Goal: Task Accomplishment & Management: Manage account settings

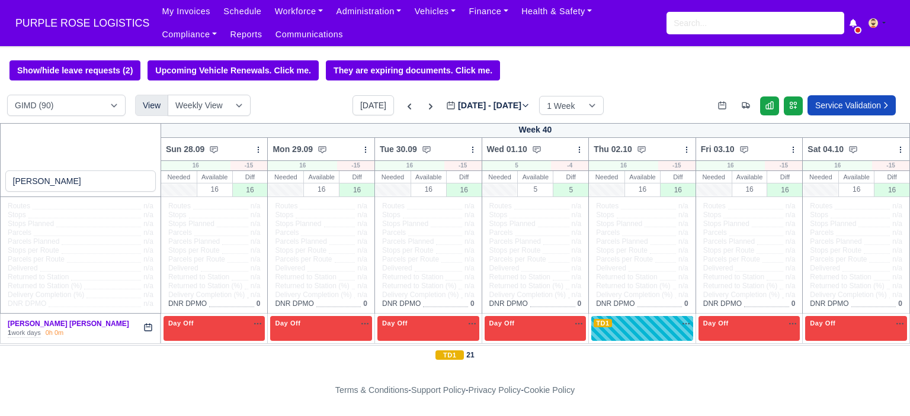
select select "5"
click at [706, 24] on input "search" at bounding box center [755, 23] width 178 height 23
click at [738, 23] on input "search" at bounding box center [755, 23] width 178 height 23
paste input "Mohamed Gobdon"
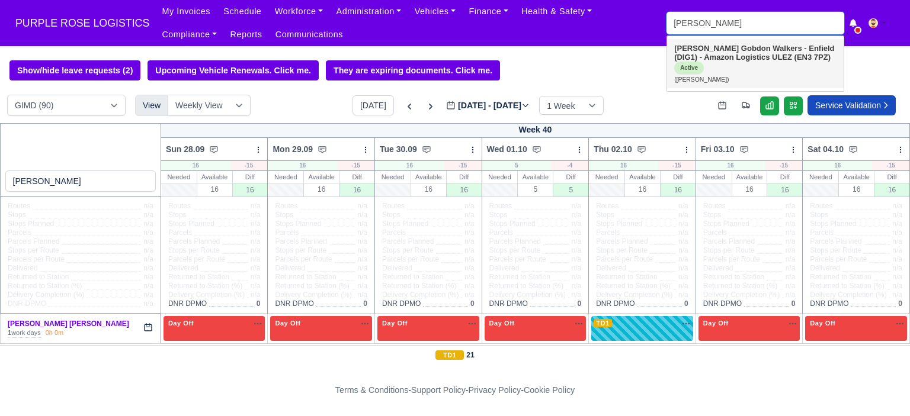
type input "Mohamed Gobdon"
click at [750, 58] on strong "Walkers - Enfield (DIG1) - Amazon Logistics ULEZ (EN3 7PZ)" at bounding box center [754, 53] width 160 height 18
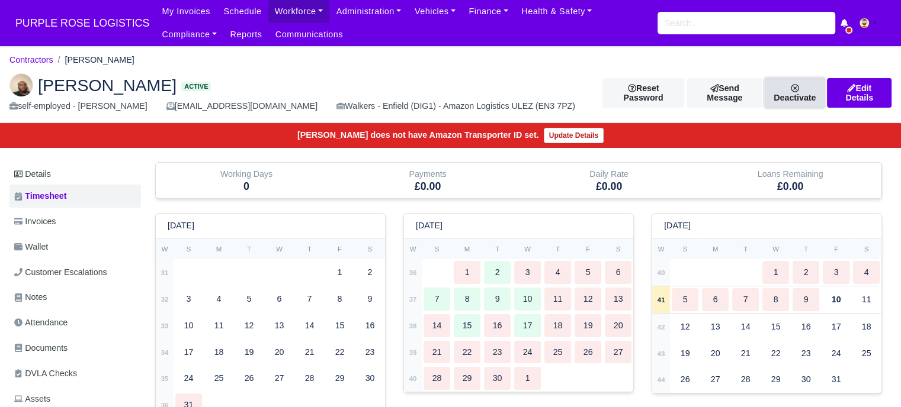
click at [792, 95] on link "Deactivate" at bounding box center [795, 93] width 60 height 30
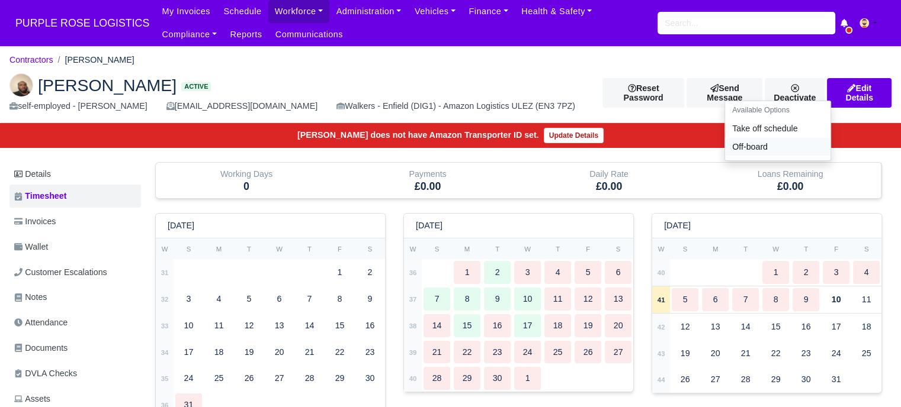
click at [761, 153] on link "Off-board" at bounding box center [777, 147] width 105 height 18
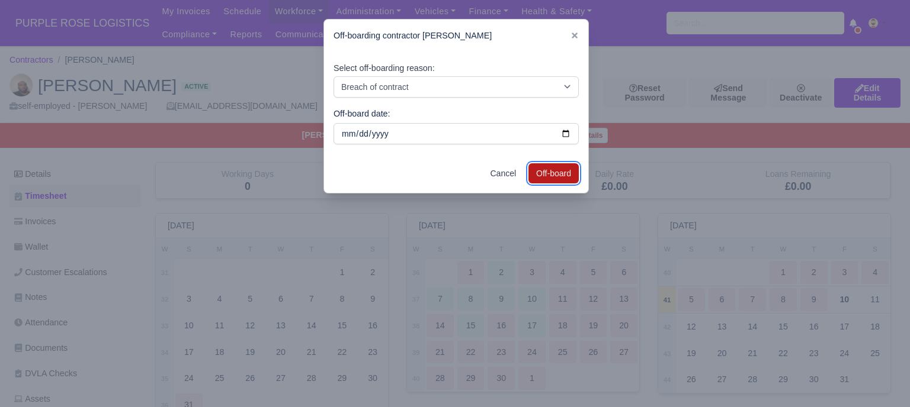
click at [550, 177] on button "Off-board" at bounding box center [553, 173] width 50 height 20
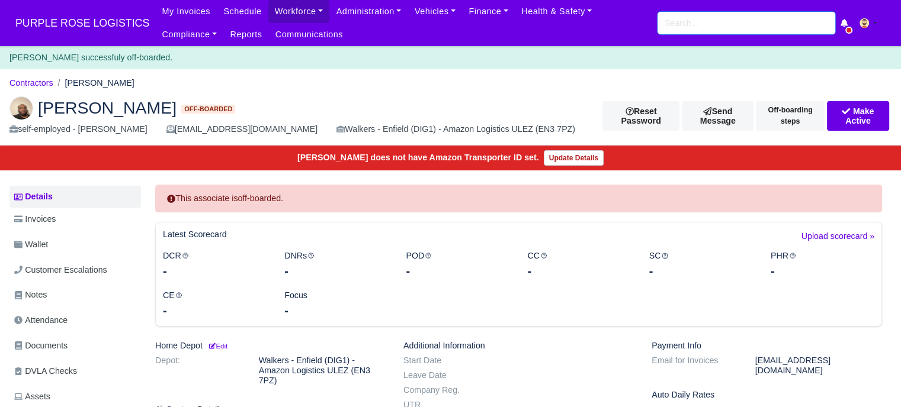
click at [708, 22] on input "search" at bounding box center [746, 23] width 178 height 23
paste input "Amin Junior Lubassa"
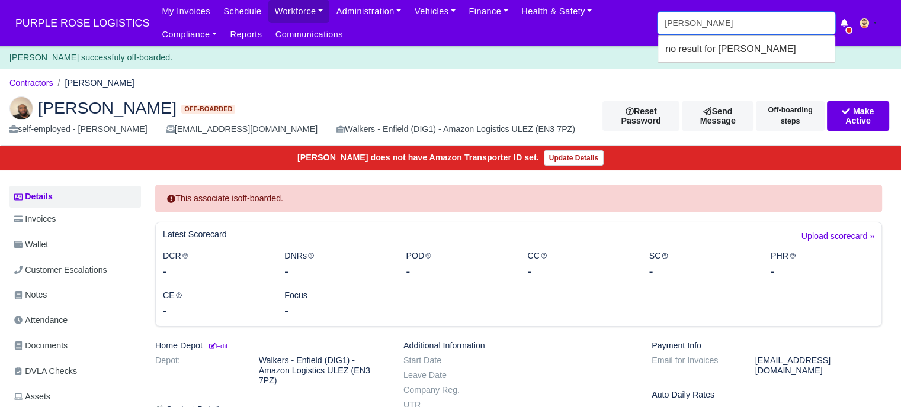
drag, startPoint x: 713, startPoint y: 24, endPoint x: 687, endPoint y: 25, distance: 26.1
click at [687, 25] on input "Amin Junior Lubassa" at bounding box center [746, 23] width 178 height 23
type input "Amin Lubassa"
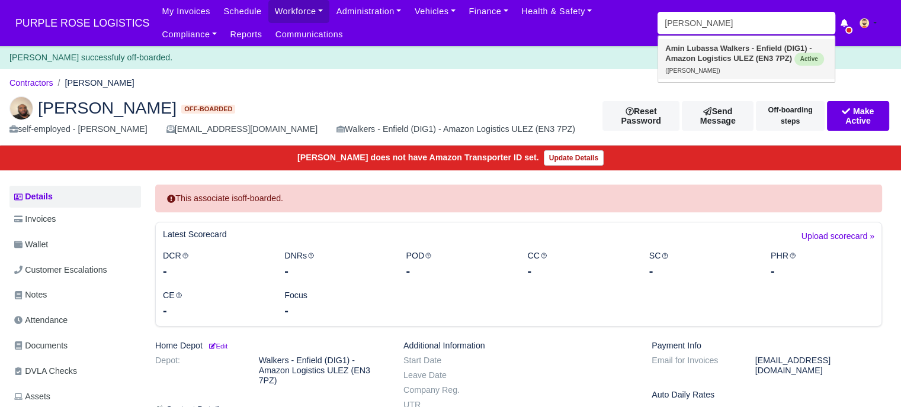
click at [729, 50] on strong "Walkers - Enfield (DIG1) - Amazon Logistics ULEZ (EN3 7PZ)" at bounding box center [738, 53] width 146 height 19
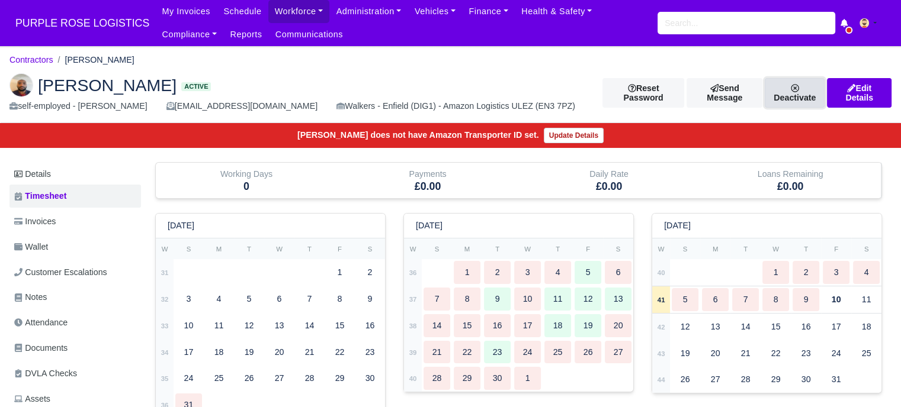
click at [793, 95] on link "Deactivate" at bounding box center [795, 93] width 60 height 30
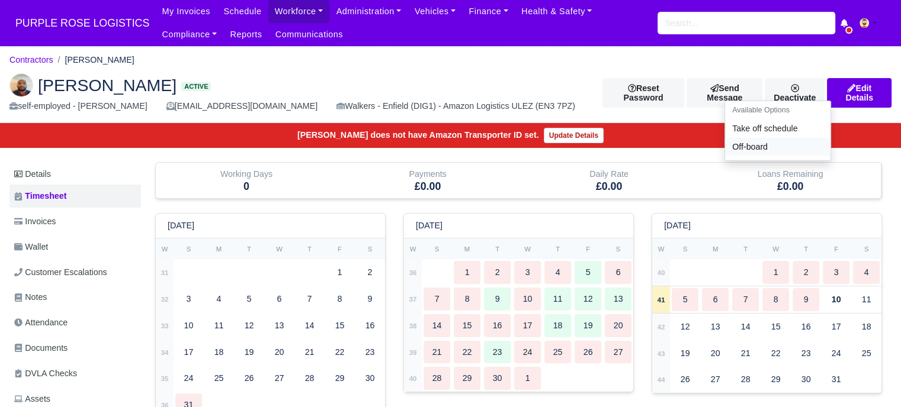
click at [765, 152] on link "Off-board" at bounding box center [777, 147] width 105 height 18
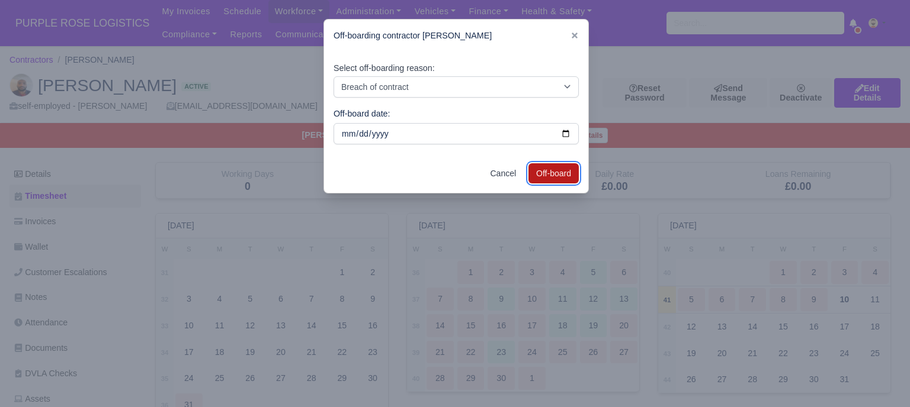
click at [553, 175] on button "Off-board" at bounding box center [553, 173] width 50 height 20
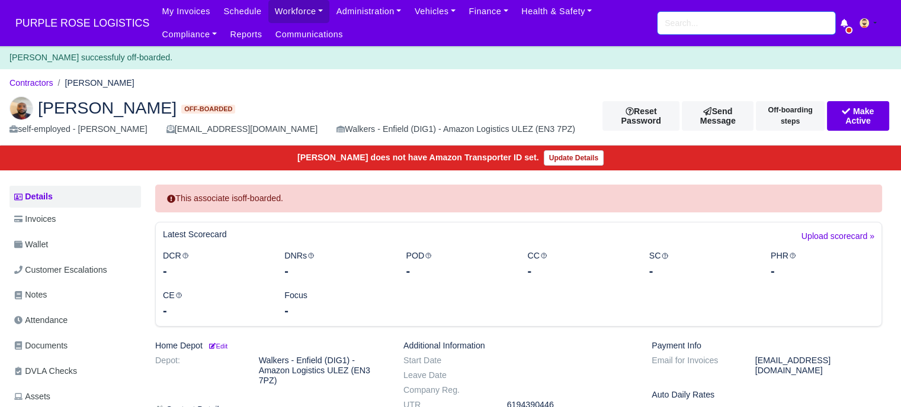
click at [694, 23] on input "search" at bounding box center [746, 23] width 178 height 23
paste input "XINGUO MI"
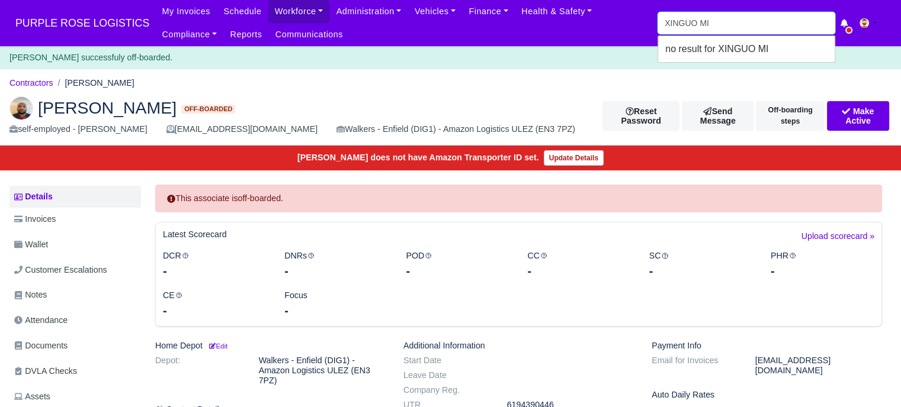
type input "XINGUO MI"
click at [746, 44] on strong "Walkers - Enfield (DIG1) - Amazon Logistics ULEZ (EN3 7PZ)" at bounding box center [732, 53] width 135 height 19
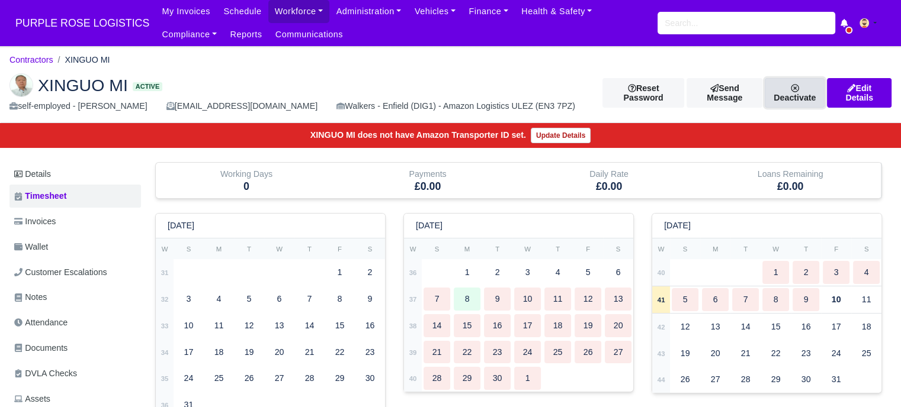
click at [796, 94] on link "Deactivate" at bounding box center [795, 93] width 60 height 30
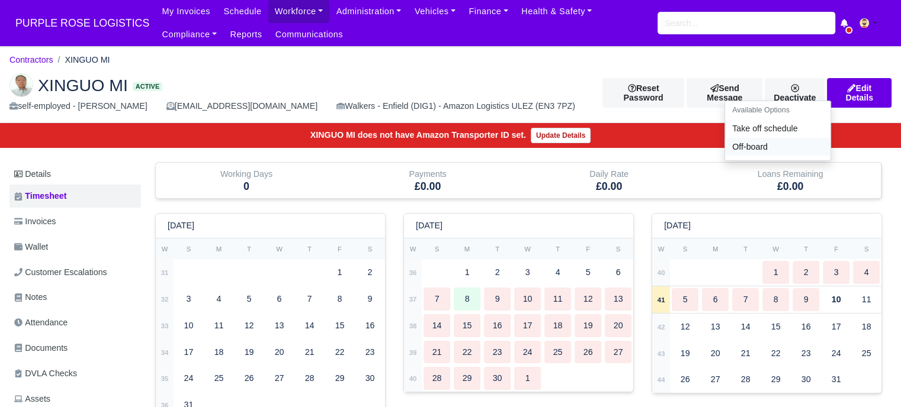
click at [741, 155] on link "Off-board" at bounding box center [777, 147] width 105 height 18
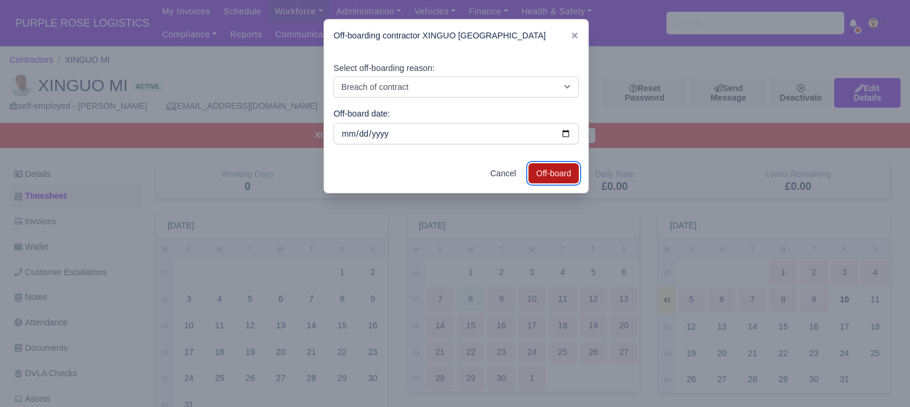
click at [544, 174] on button "Off-board" at bounding box center [553, 173] width 50 height 20
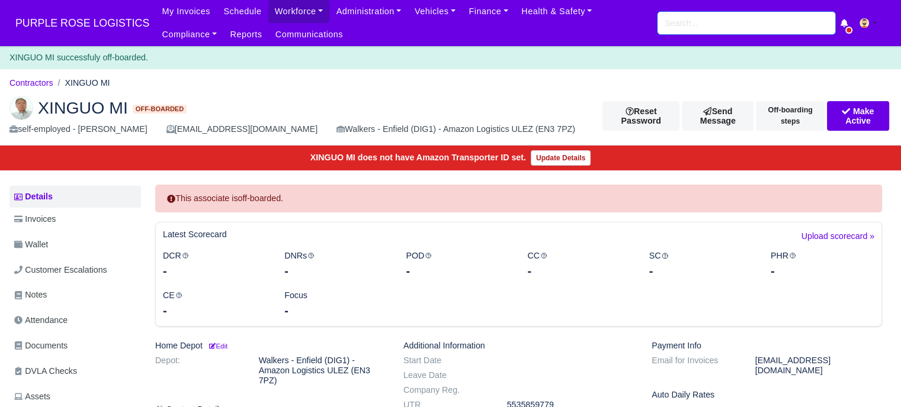
click at [739, 23] on input "search" at bounding box center [746, 23] width 178 height 23
paste input "[PERSON_NAME]"
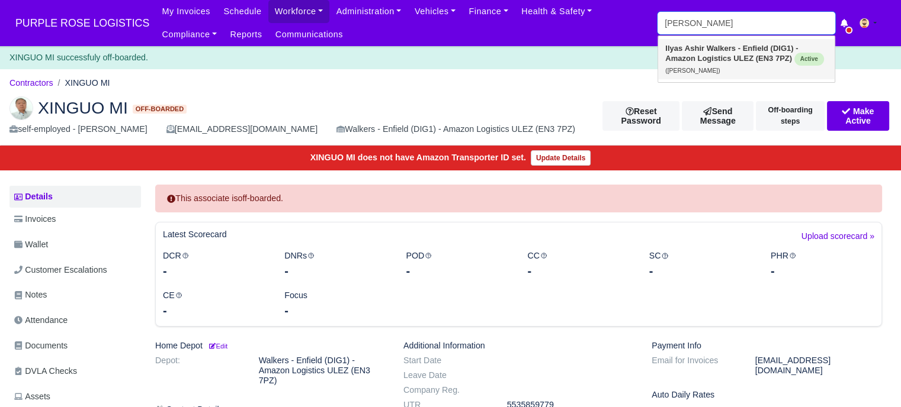
type input "[PERSON_NAME]"
click at [770, 54] on strong "Walkers - Enfield (DIG1) - Amazon Logistics ULEZ (EN3 7PZ)" at bounding box center [731, 53] width 133 height 19
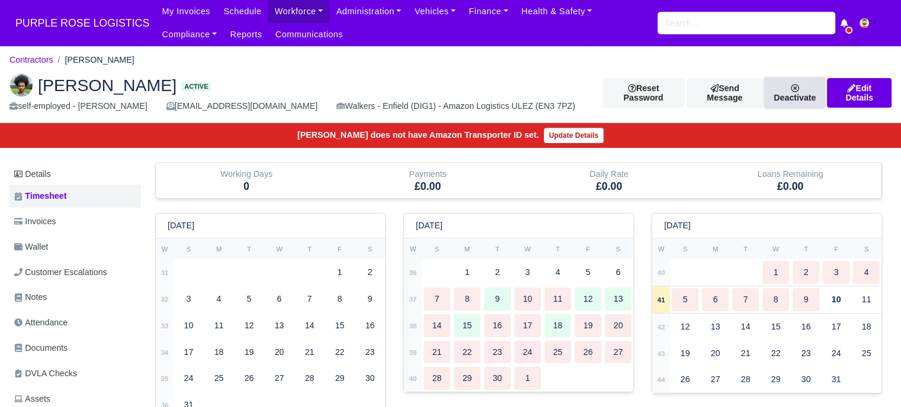
click at [798, 94] on link "Deactivate" at bounding box center [795, 93] width 60 height 30
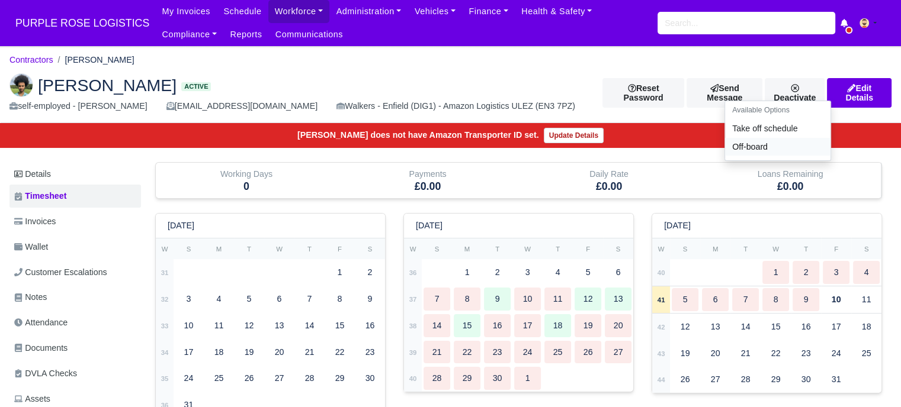
click at [746, 151] on link "Off-board" at bounding box center [777, 147] width 105 height 18
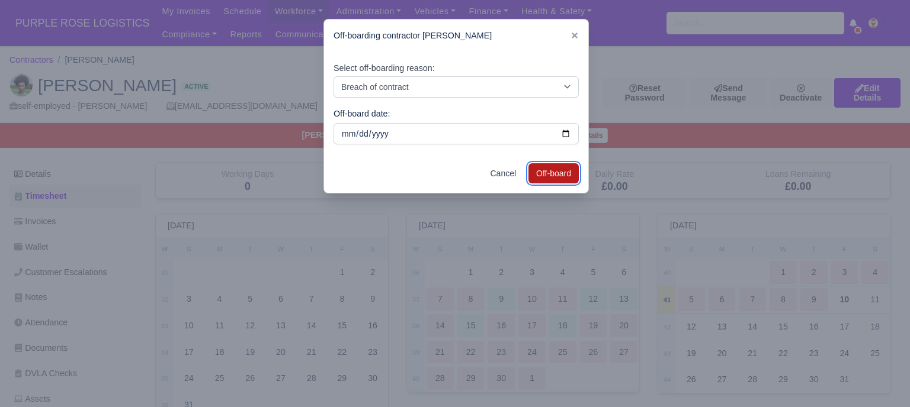
click at [541, 172] on button "Off-board" at bounding box center [553, 173] width 50 height 20
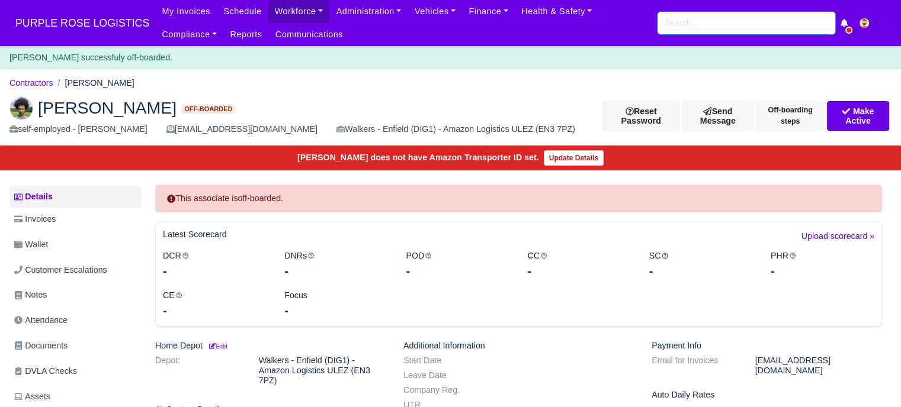
click at [685, 18] on input "search" at bounding box center [746, 23] width 178 height 23
paste input "[PERSON_NAME]"
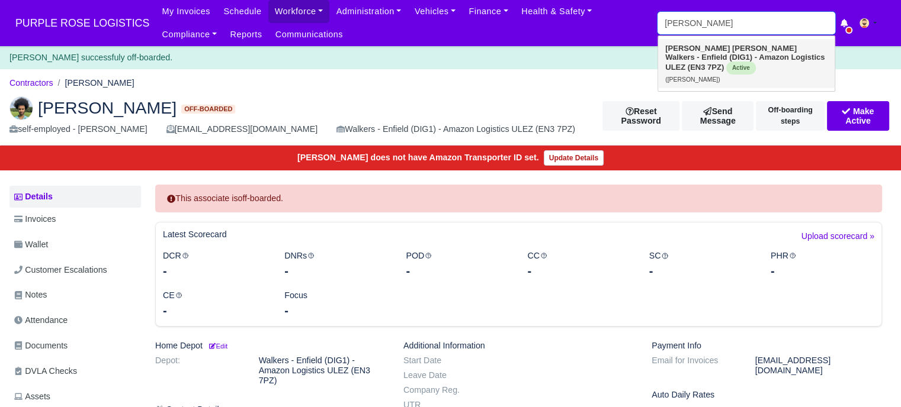
type input "[PERSON_NAME]"
click at [749, 56] on strong "Walkers - Enfield (DIG1) - Amazon Logistics ULEZ (EN3 7PZ)" at bounding box center [744, 62] width 159 height 19
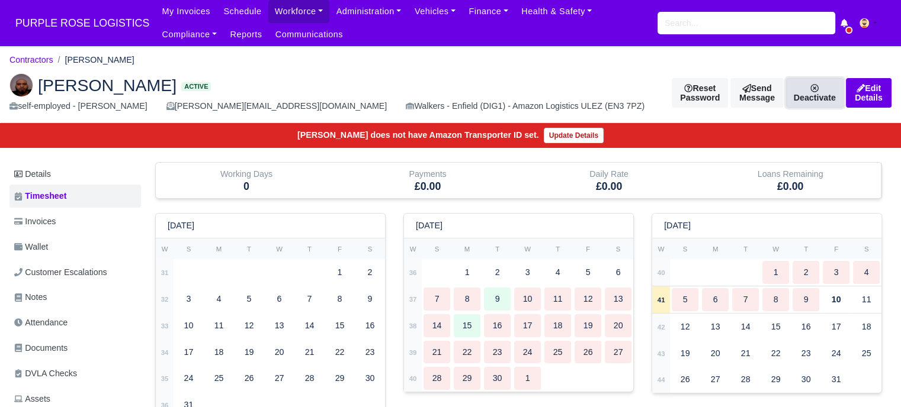
click at [786, 91] on link "Deactivate" at bounding box center [814, 93] width 57 height 30
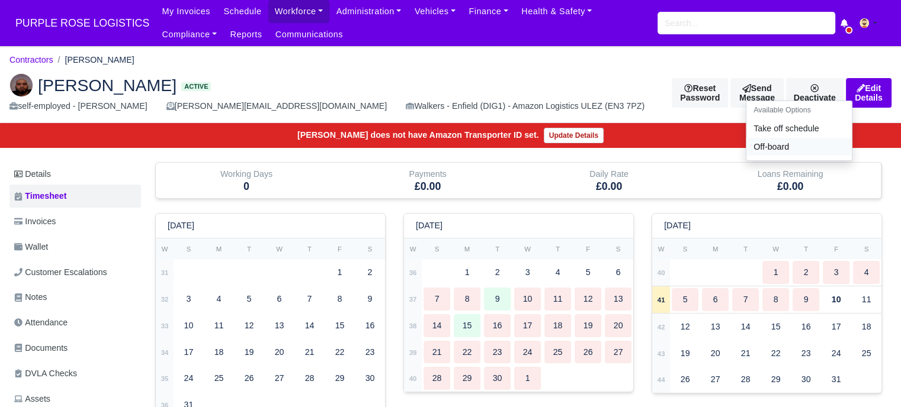
click at [753, 155] on link "Off-board" at bounding box center [798, 147] width 105 height 18
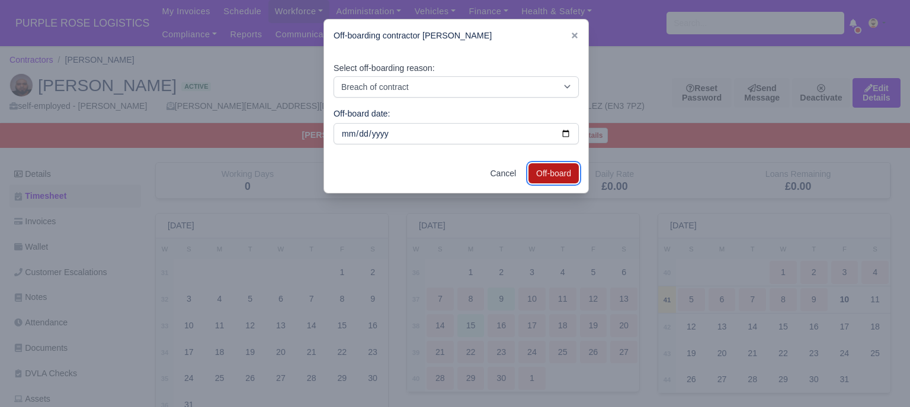
click at [563, 175] on button "Off-board" at bounding box center [553, 173] width 50 height 20
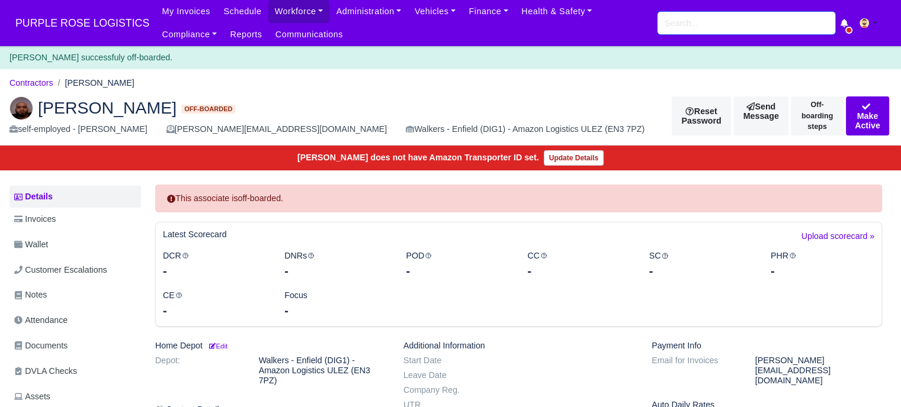
click at [680, 21] on input "search" at bounding box center [746, 23] width 178 height 23
paste input "[PERSON_NAME]"
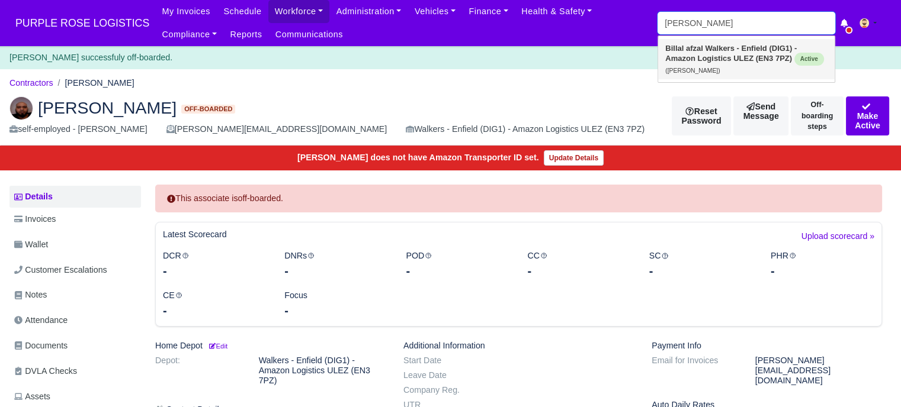
type input "[PERSON_NAME]"
click at [717, 56] on strong "Walkers - Enfield (DIG1) - Amazon Logistics ULEZ (EN3 7PZ)" at bounding box center [730, 53] width 131 height 19
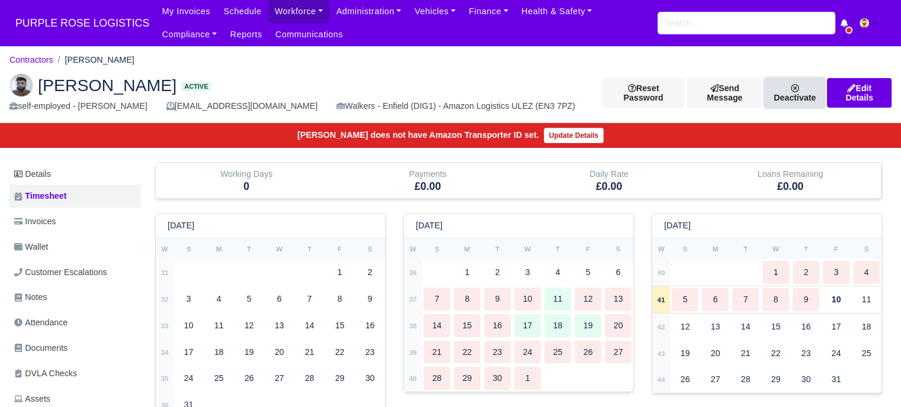
click at [782, 90] on link "Deactivate" at bounding box center [795, 93] width 60 height 30
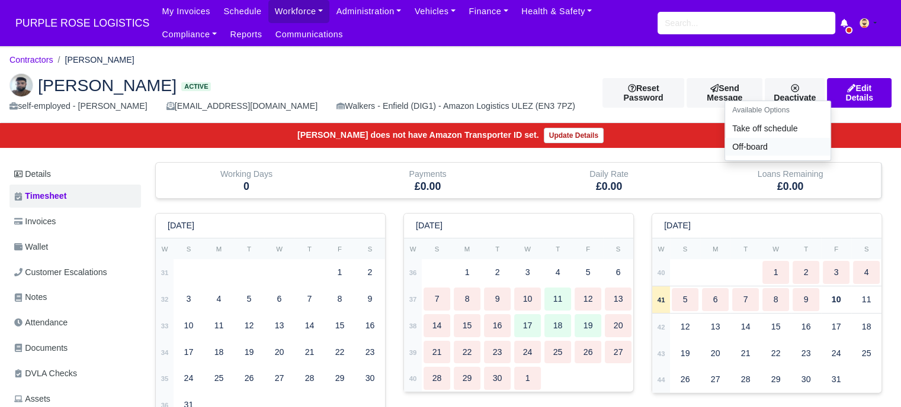
click at [749, 150] on link "Off-board" at bounding box center [777, 147] width 105 height 18
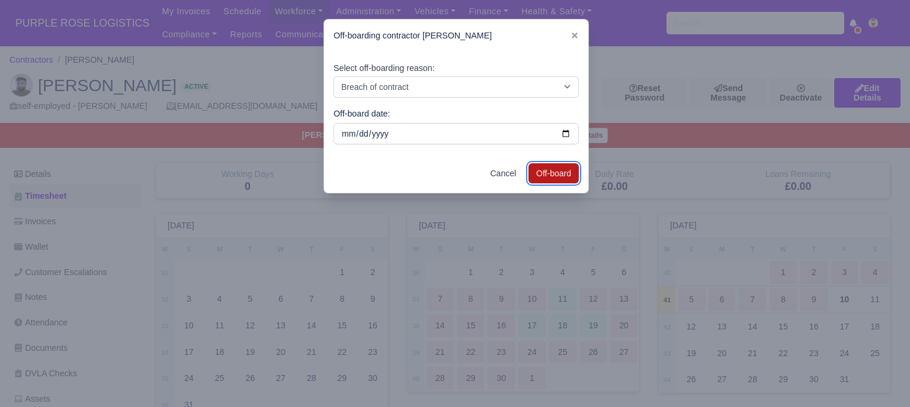
click at [558, 175] on button "Off-board" at bounding box center [553, 173] width 50 height 20
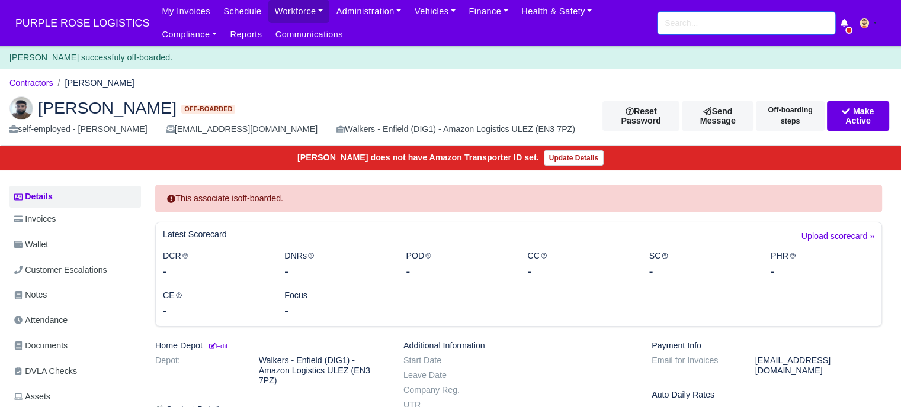
click at [695, 18] on input "search" at bounding box center [746, 23] width 178 height 23
paste input "[PERSON_NAME]"
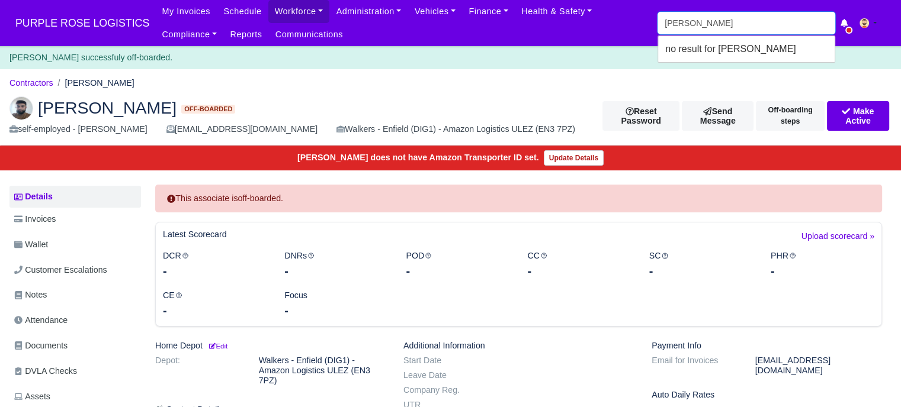
click at [746, 29] on input "Mukhtar Mohamed" at bounding box center [746, 23] width 178 height 23
type input "Mukhtar Mohamed"
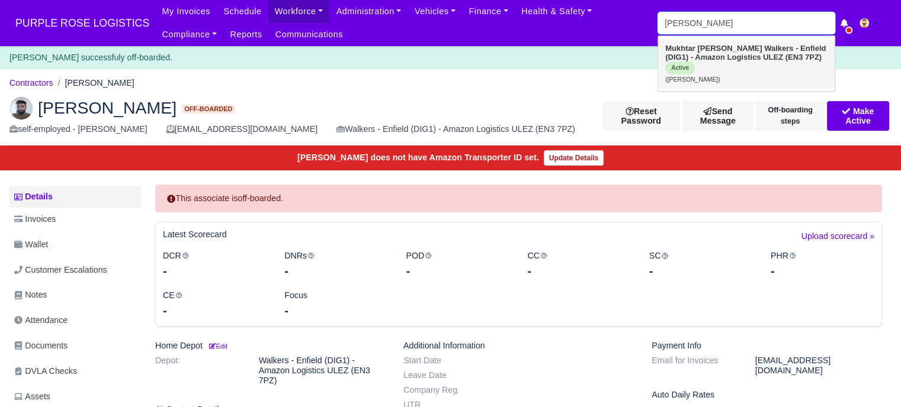
type input "Mukhtar Mohamed"
click at [740, 52] on strong "Walkers - Enfield (DIG1) - Amazon Logistics ULEZ (EN3 7PZ)" at bounding box center [745, 53] width 160 height 18
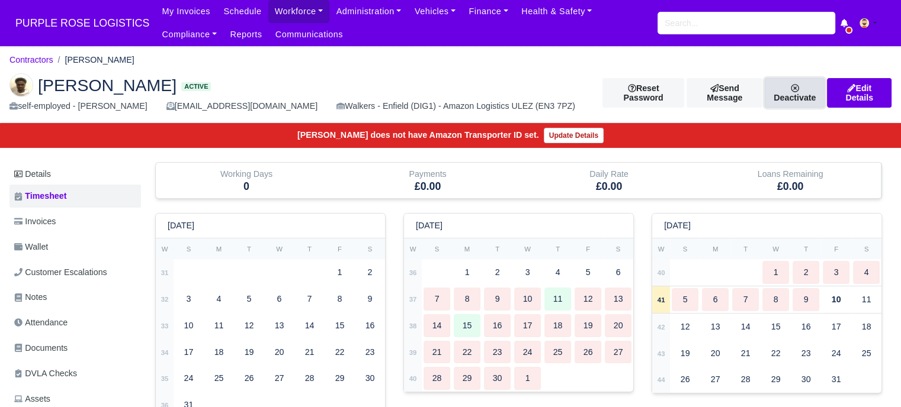
click at [785, 94] on link "Deactivate" at bounding box center [795, 93] width 60 height 30
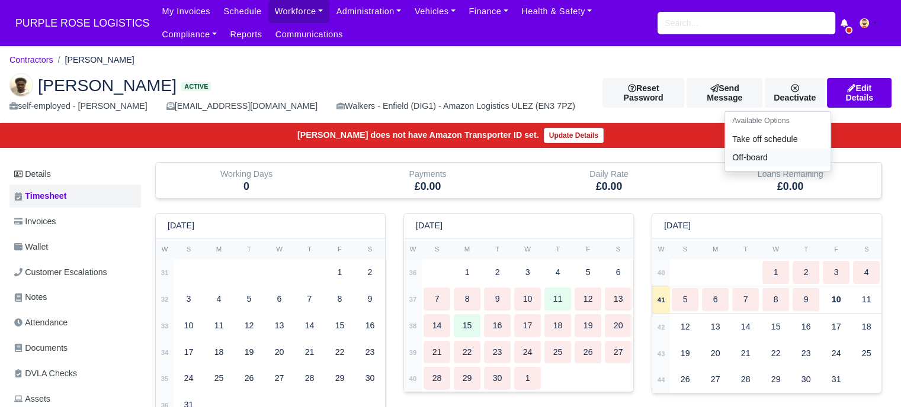
click at [763, 158] on link "Off-board" at bounding box center [777, 158] width 105 height 18
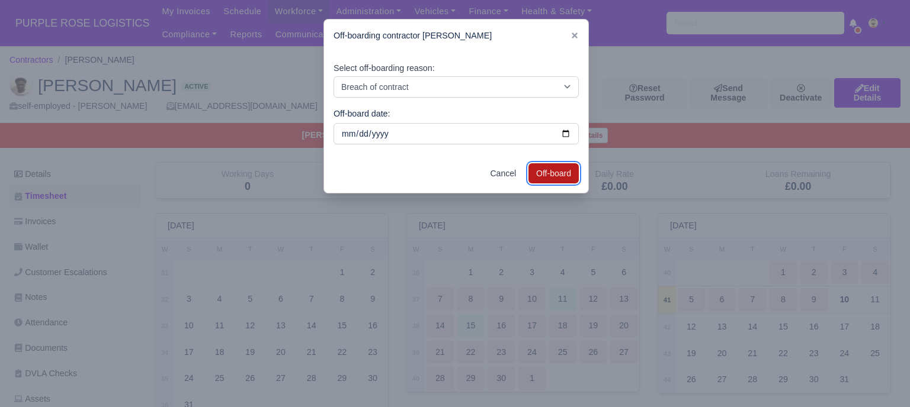
click at [548, 172] on button "Off-board" at bounding box center [553, 173] width 50 height 20
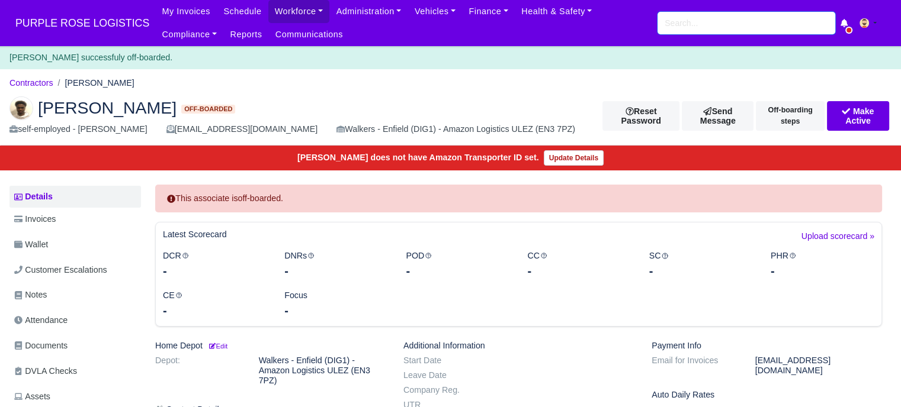
click at [680, 21] on input "search" at bounding box center [746, 23] width 178 height 23
paste input "Caleb Caffoor"
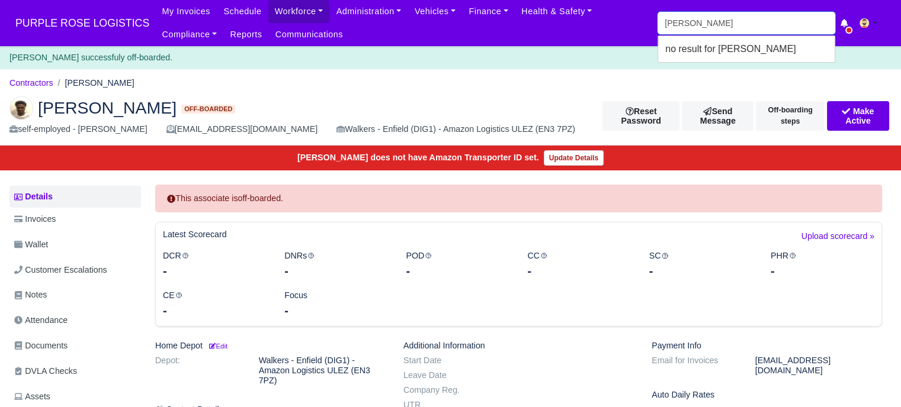
click at [725, 26] on input "Caleb Caffoor" at bounding box center [746, 23] width 178 height 23
type input "C"
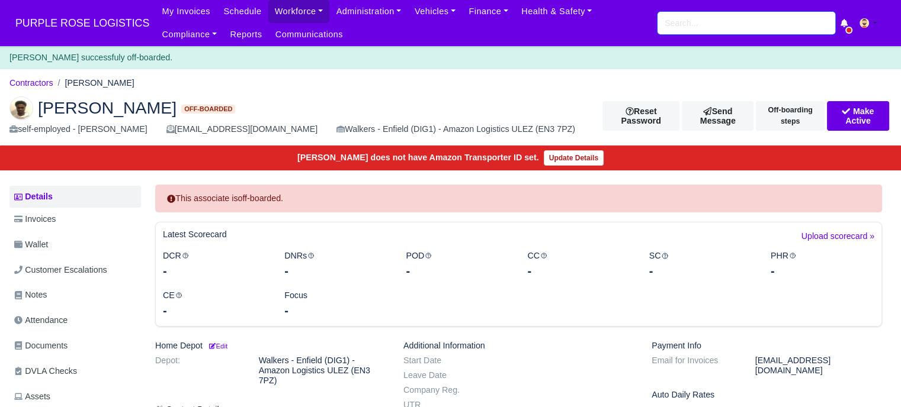
click at [685, 28] on input "search" at bounding box center [746, 23] width 178 height 23
paste input "[PERSON_NAME]"
type input "[PERSON_NAME]"
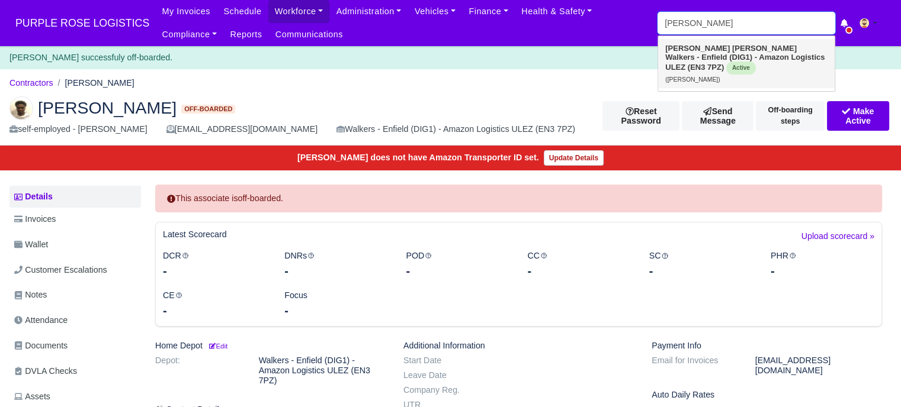
type input "[PERSON_NAME]"
click at [737, 54] on strong "Walkers - Enfield (DIG1) - Amazon Logistics ULEZ (EN3 7PZ)" at bounding box center [744, 62] width 159 height 19
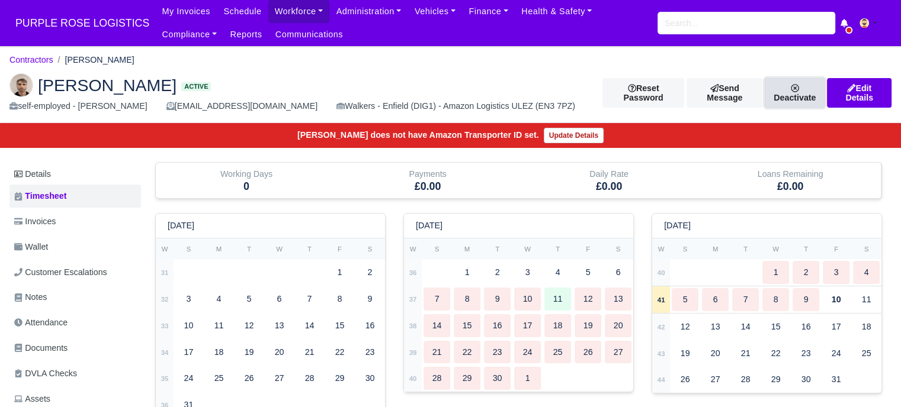
click at [798, 97] on link "Deactivate" at bounding box center [795, 93] width 60 height 30
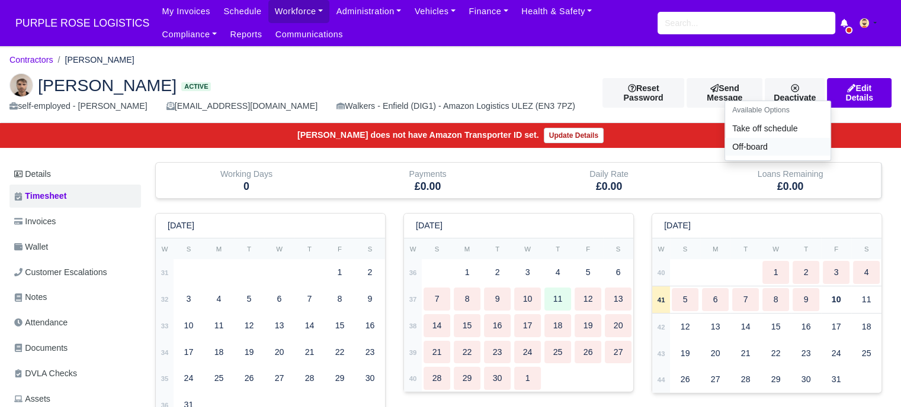
click at [754, 150] on link "Off-board" at bounding box center [777, 147] width 105 height 18
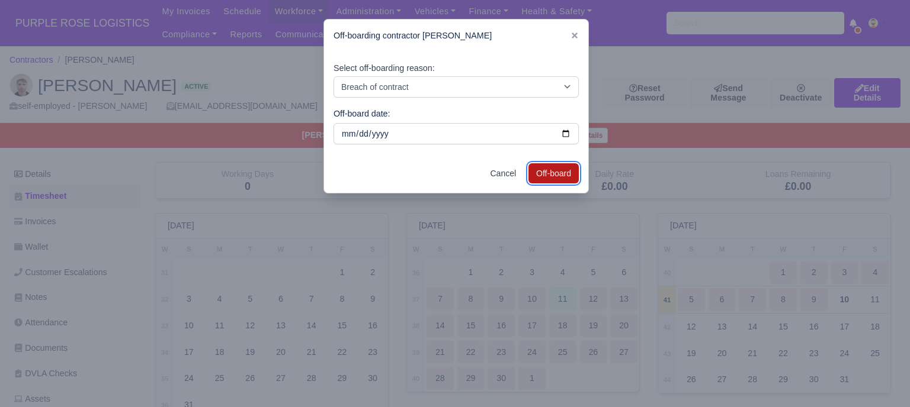
click at [562, 176] on button "Off-board" at bounding box center [553, 173] width 50 height 20
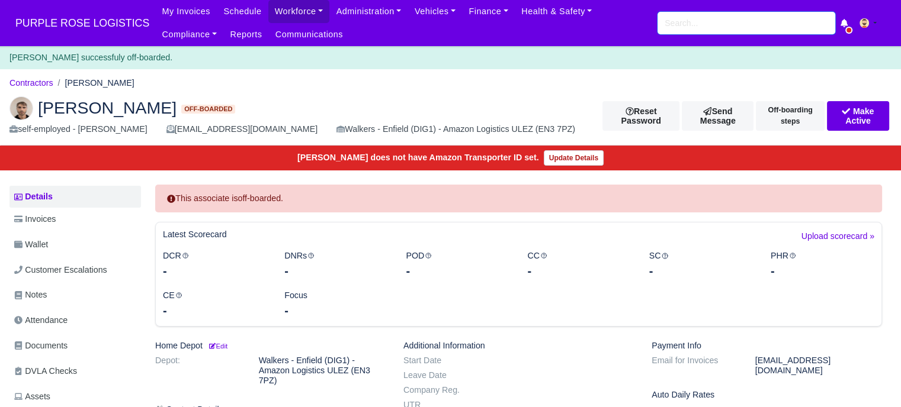
click at [695, 19] on input "search" at bounding box center [746, 23] width 178 height 23
paste input "[PERSON_NAME]"
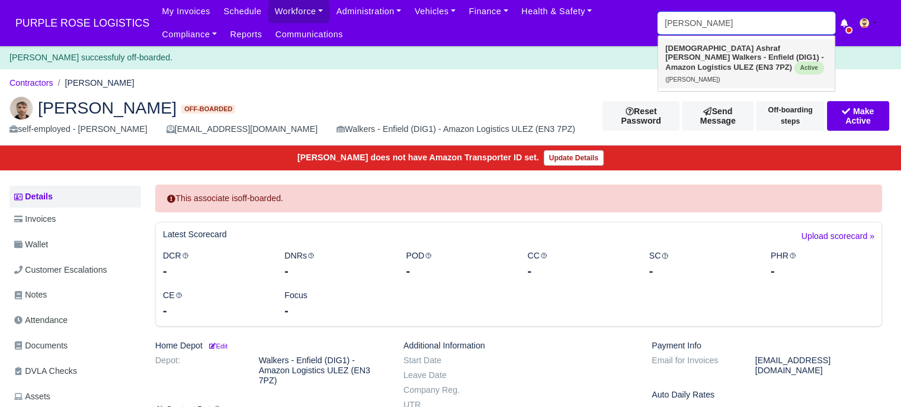
type input "Musa Ashraf Habib"
click at [756, 53] on strong "Walkers - Enfield (DIG1) - Amazon Logistics ULEZ (EN3 7PZ)" at bounding box center [744, 62] width 159 height 19
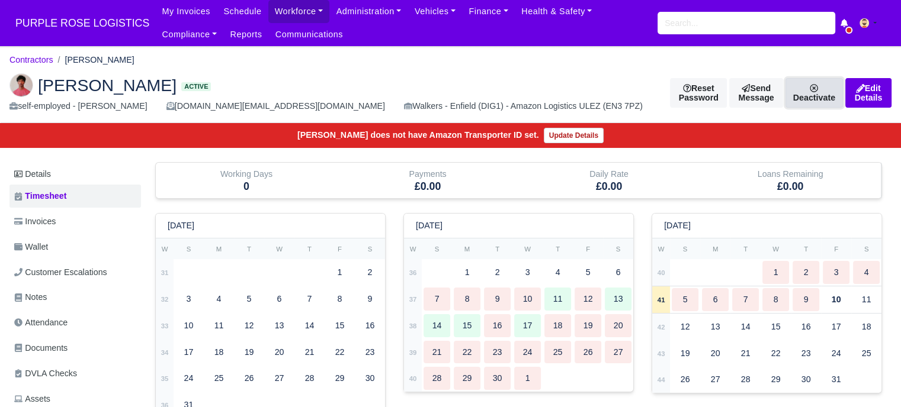
click at [810, 93] on icon at bounding box center [814, 89] width 8 height 8
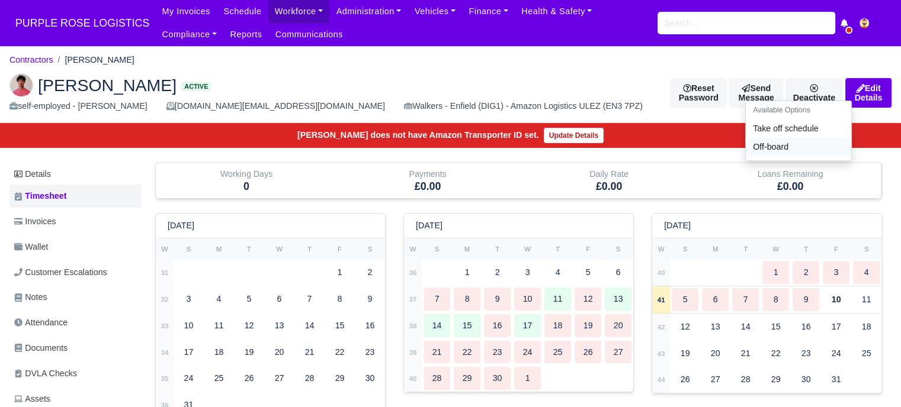
click at [756, 149] on link "Off-board" at bounding box center [798, 147] width 105 height 18
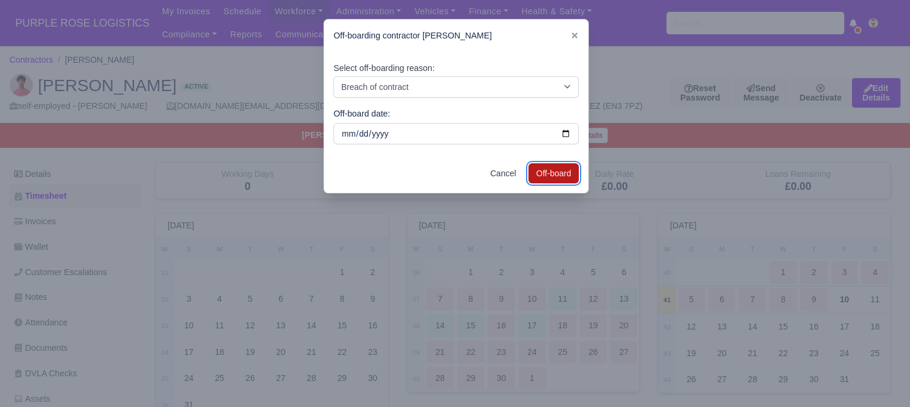
click at [538, 179] on button "Off-board" at bounding box center [553, 173] width 50 height 20
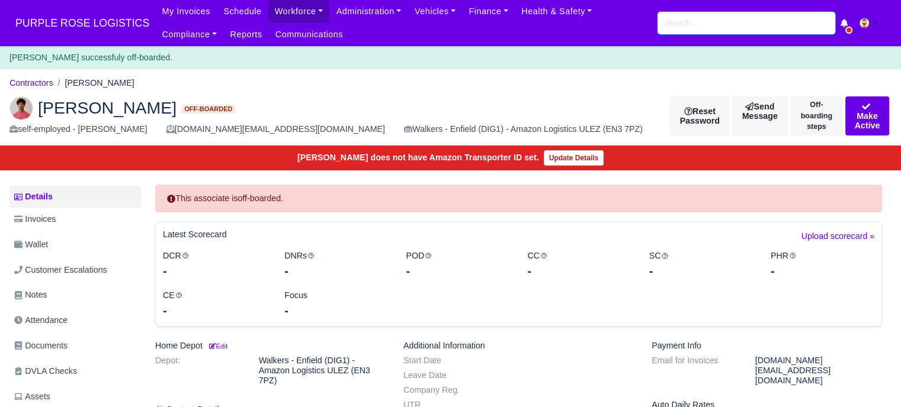
click at [749, 25] on input "search" at bounding box center [746, 23] width 178 height 23
paste input "[PERSON_NAME]"
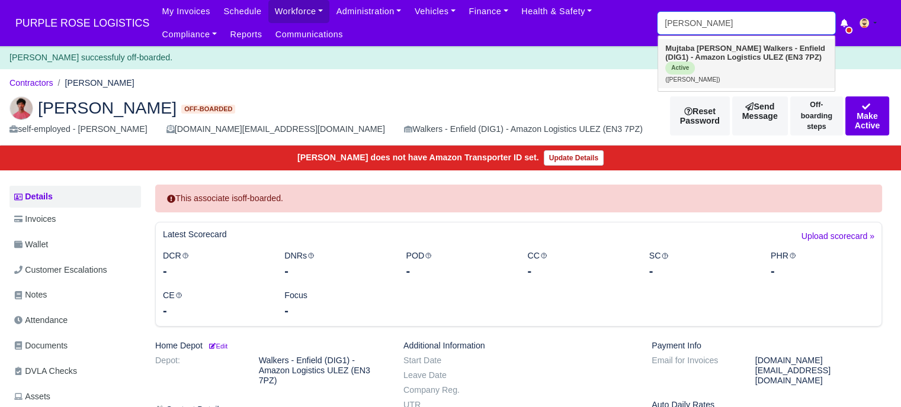
type input "[PERSON_NAME]"
click at [736, 60] on strong "Walkers - Enfield (DIG1) - Amazon Logistics ULEZ (EN3 7PZ)" at bounding box center [745, 53] width 160 height 18
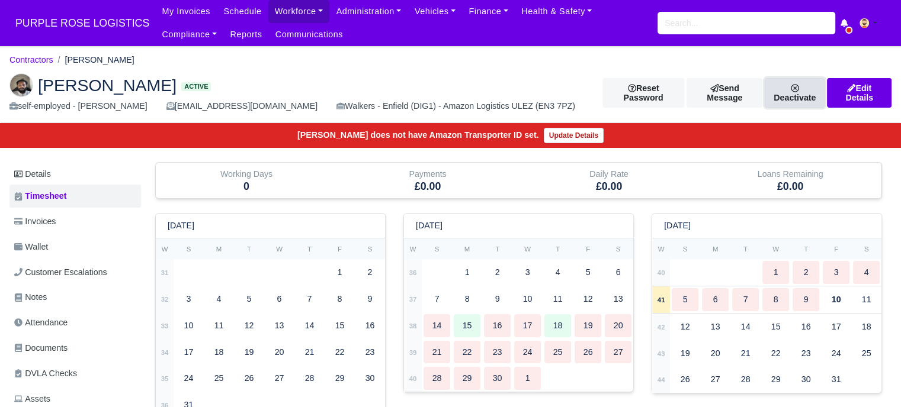
click at [797, 92] on link "Deactivate" at bounding box center [795, 93] width 60 height 30
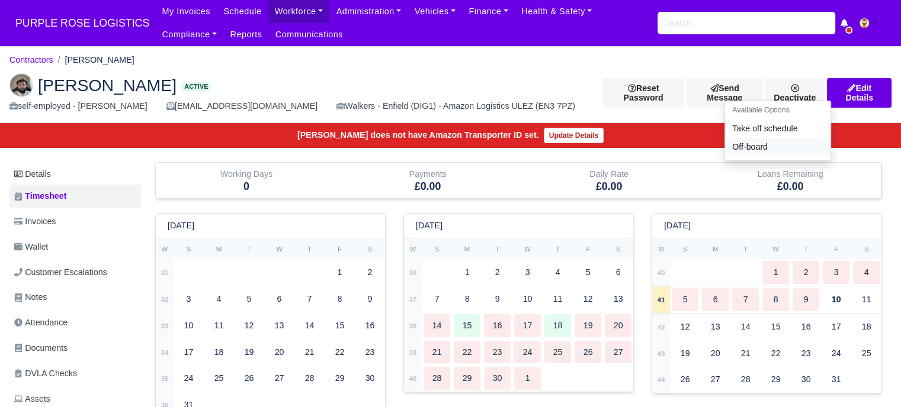
click at [736, 150] on link "Off-board" at bounding box center [777, 147] width 105 height 18
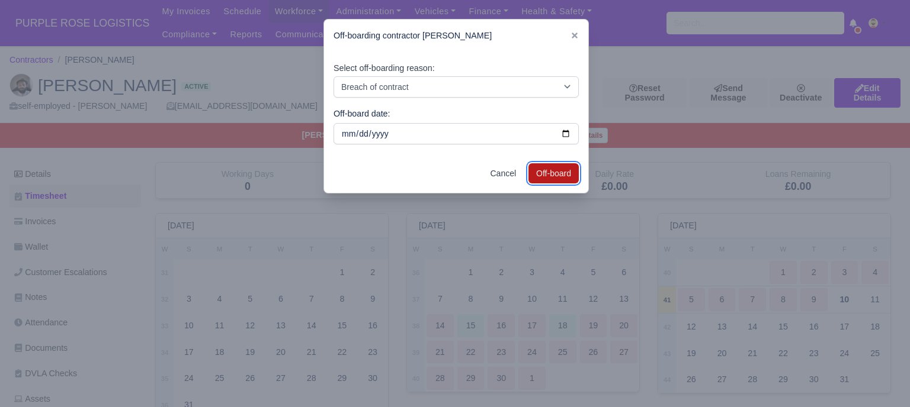
click at [550, 174] on button "Off-board" at bounding box center [553, 173] width 50 height 20
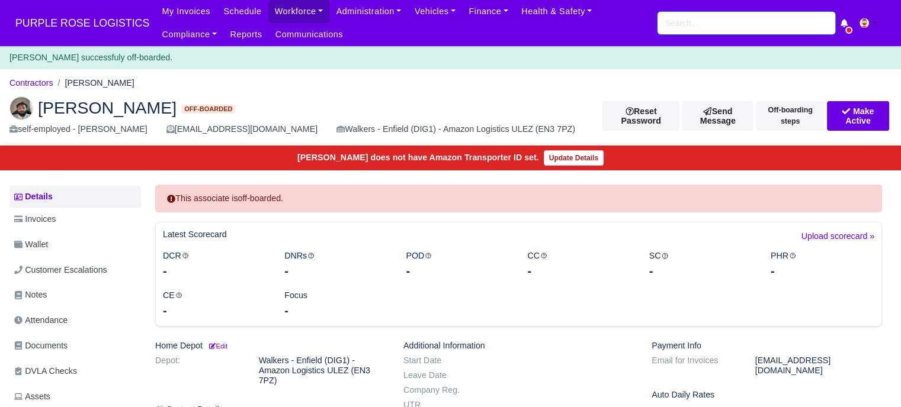
click at [765, 30] on input "search" at bounding box center [746, 23] width 178 height 23
paste input "Adomako Obeng"
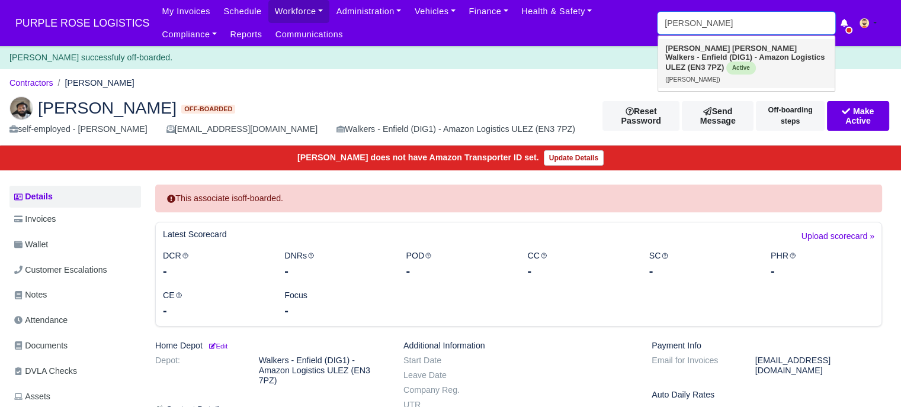
type input "[PERSON_NAME]"
click at [734, 53] on strong "Walkers - Enfield (DIG1) - Amazon Logistics ULEZ (EN3 7PZ)" at bounding box center [744, 62] width 159 height 19
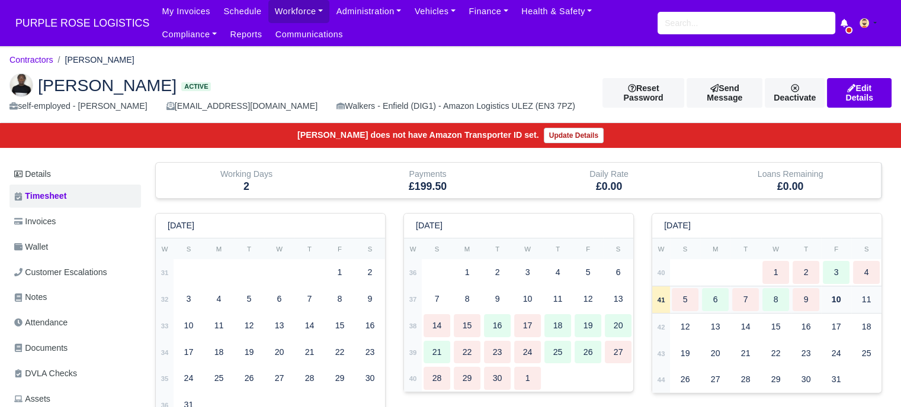
click at [772, 303] on div "8" at bounding box center [775, 299] width 27 height 23
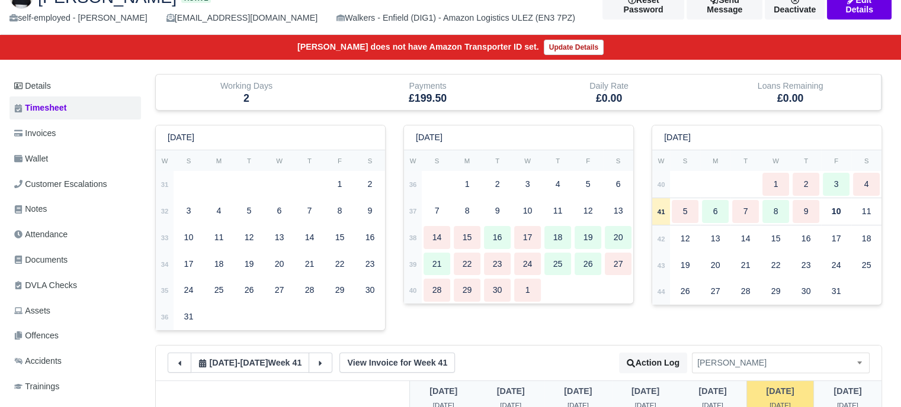
scroll to position [118, 0]
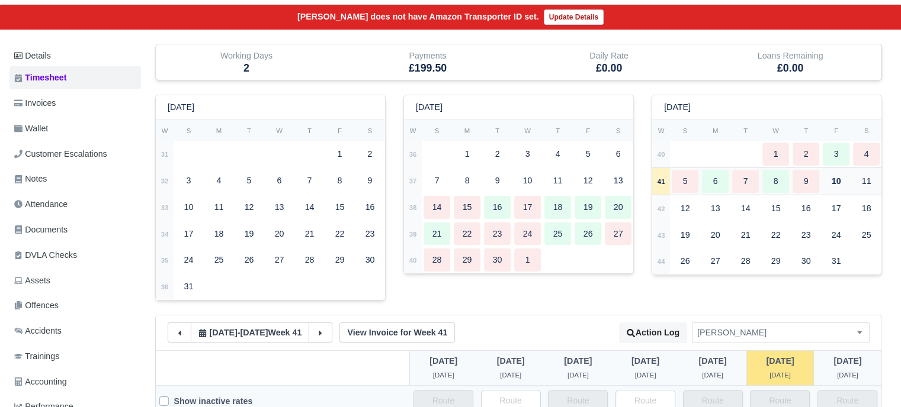
click at [775, 174] on div "8" at bounding box center [775, 181] width 27 height 23
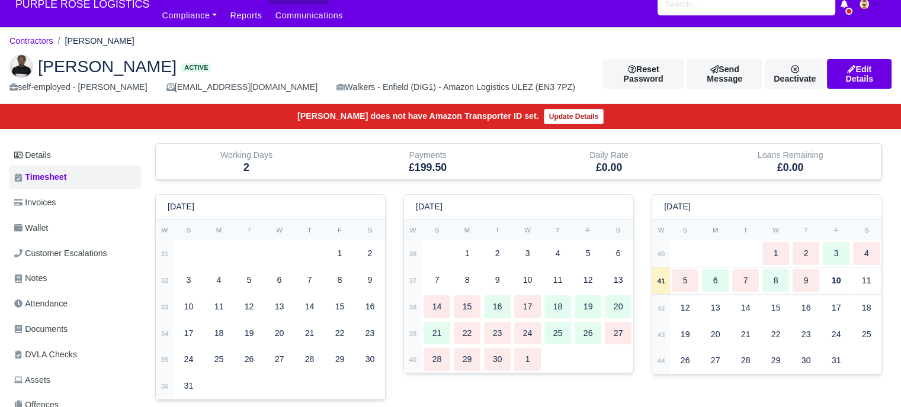
scroll to position [0, 0]
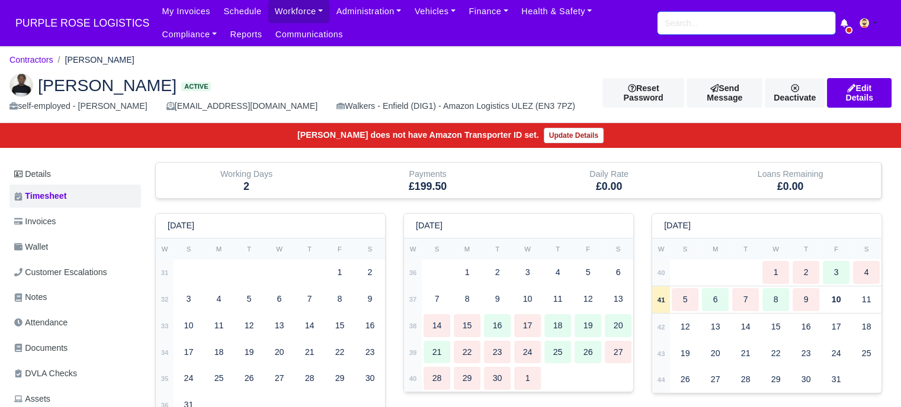
click at [730, 25] on input "search" at bounding box center [746, 23] width 178 height 23
paste input "Imran Ahmed"
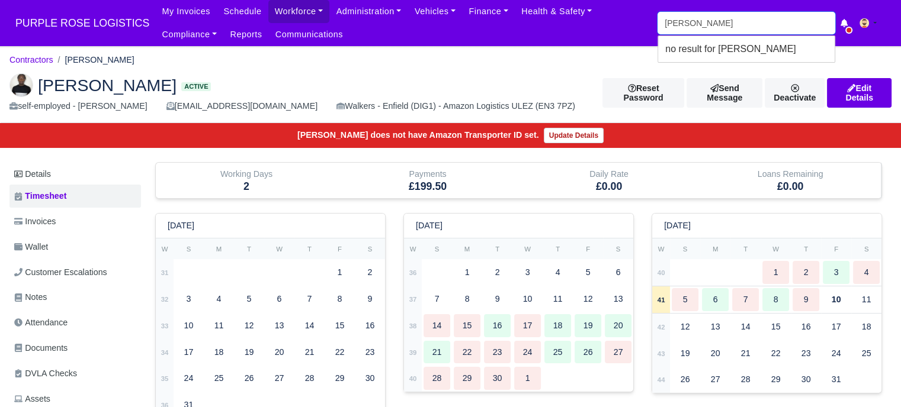
click at [728, 28] on input "Imran Ahmed" at bounding box center [746, 23] width 178 height 23
paste input "Musa Mohamud Moha"
type input "Musa Mohamud Mohamed"
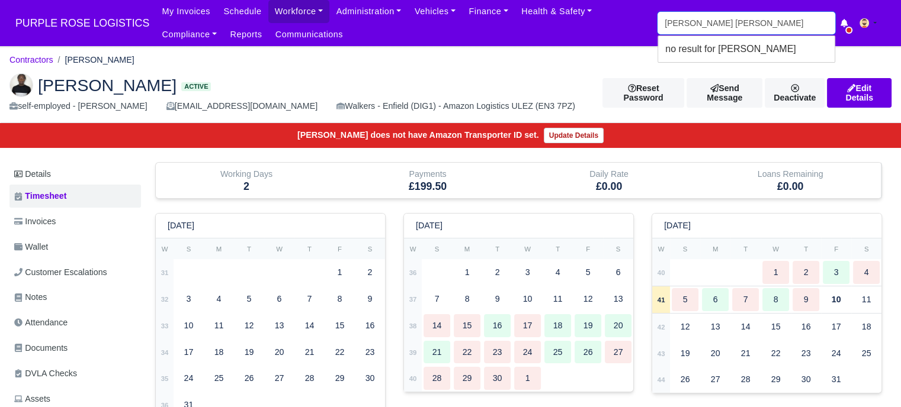
type input "Musa Mohamud Mohamed"
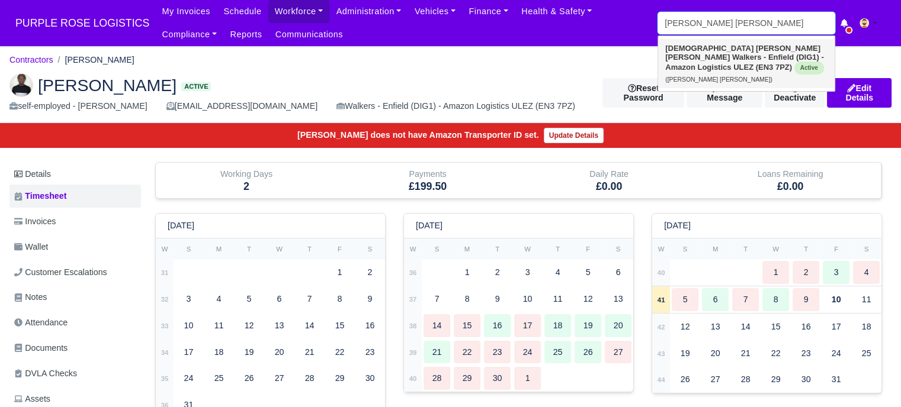
type input "Musa Mohamud Mohamed"
click at [718, 58] on strong "Walkers - Enfield (DIG1) - Amazon Logistics ULEZ (EN3 7PZ)" at bounding box center [744, 62] width 159 height 19
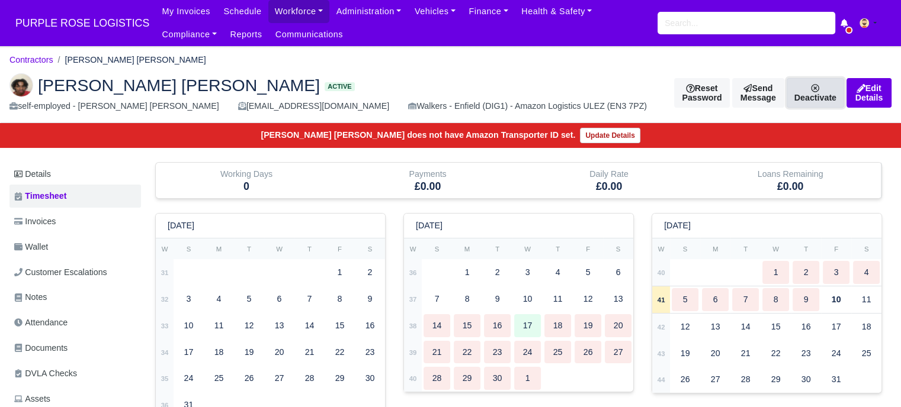
click at [786, 94] on link "Deactivate" at bounding box center [814, 93] width 57 height 30
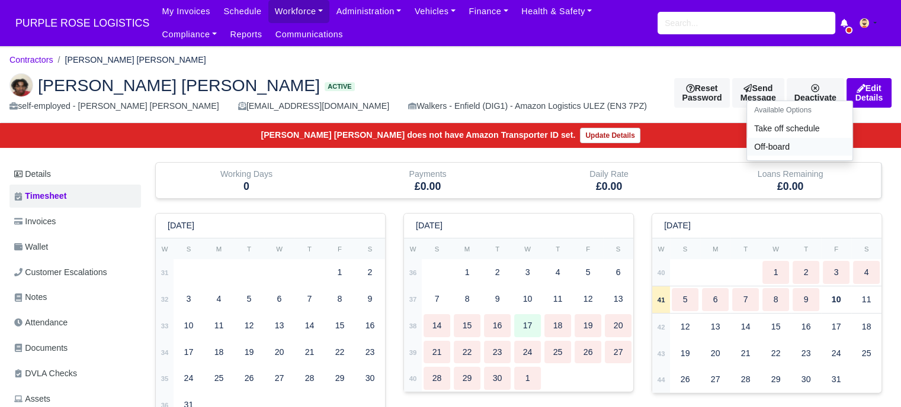
click at [750, 146] on link "Off-board" at bounding box center [799, 147] width 105 height 18
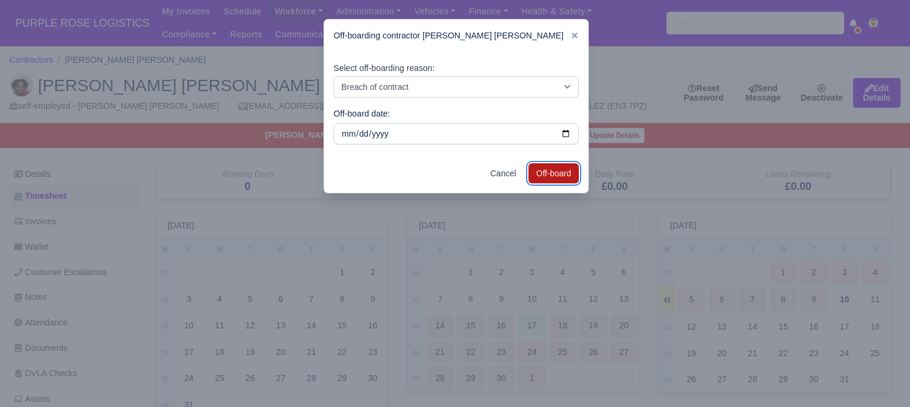
click at [559, 167] on button "Off-board" at bounding box center [553, 173] width 50 height 20
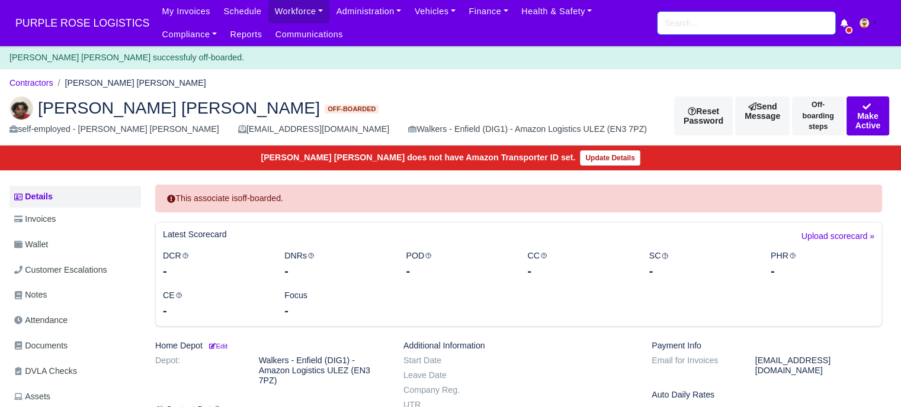
click at [737, 29] on input "search" at bounding box center [746, 23] width 178 height 23
paste input "Prince ossai"
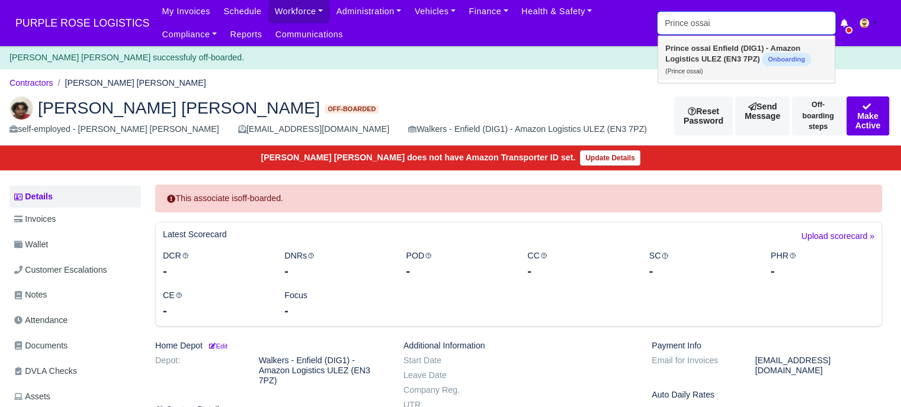
type input "Prince ossai"
click at [737, 54] on strong "Enfield (DIG1) - Amazon Logistics ULEZ (EN3 7PZ)" at bounding box center [732, 54] width 135 height 20
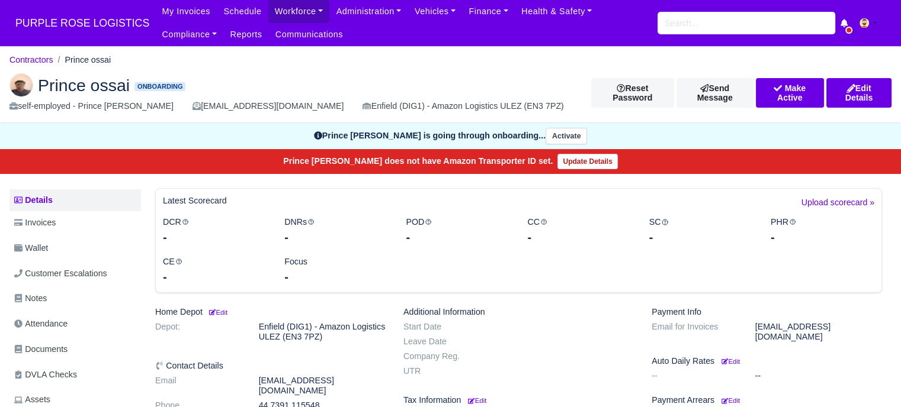
scroll to position [118, 0]
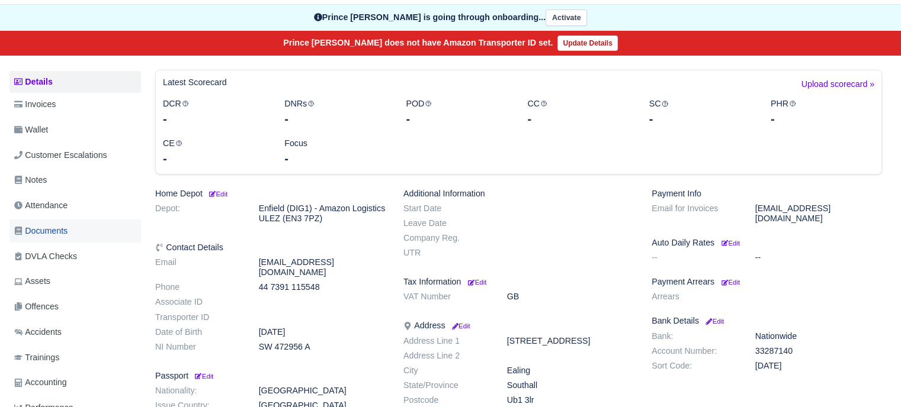
click at [68, 237] on link "Documents" at bounding box center [74, 231] width 131 height 23
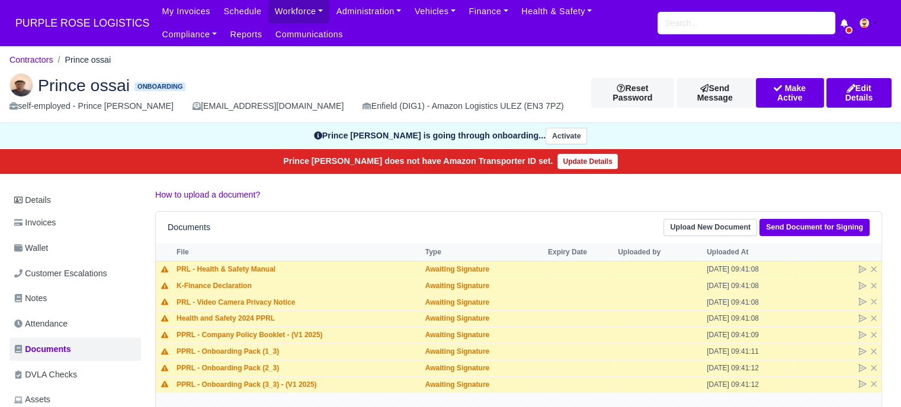
click at [718, 66] on div "Prince ossai Onboarding self-employed - Prince [PERSON_NAME] [EMAIL_ADDRESS][DO…" at bounding box center [451, 93] width 900 height 59
click at [682, 76] on div "Prince ossai Onboarding self-employed - Prince [PERSON_NAME] [EMAIL_ADDRESS][DO…" at bounding box center [451, 93] width 900 height 59
click at [720, 32] on input "search" at bounding box center [746, 23] width 178 height 23
paste input "[PERSON_NAME]"
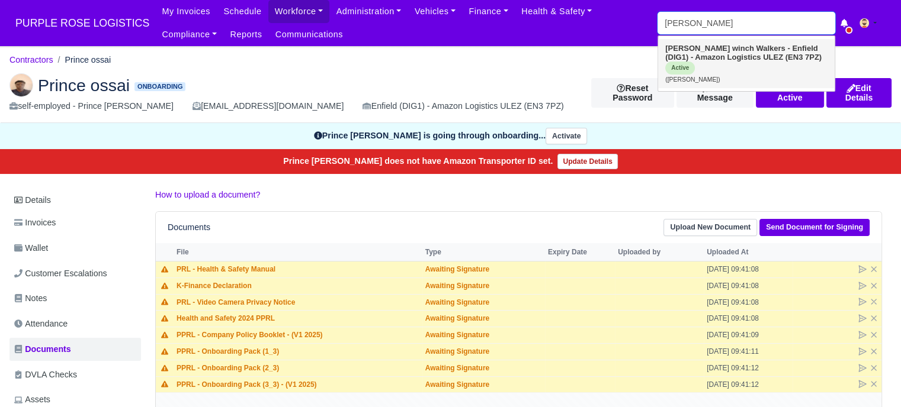
type input "[PERSON_NAME]"
click at [721, 55] on strong "Walkers - Enfield (DIG1) - Amazon Logistics ULEZ (EN3 7PZ)" at bounding box center [743, 53] width 156 height 18
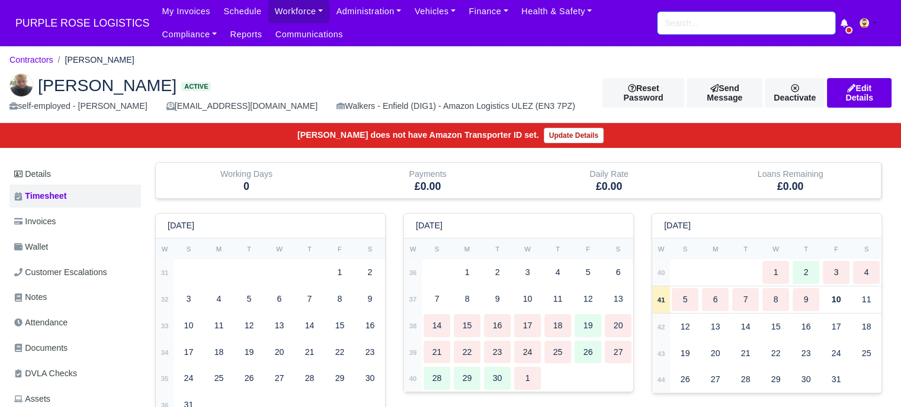
click at [741, 27] on input "search" at bounding box center [746, 23] width 178 height 23
click at [781, 96] on link "Deactivate" at bounding box center [795, 93] width 60 height 30
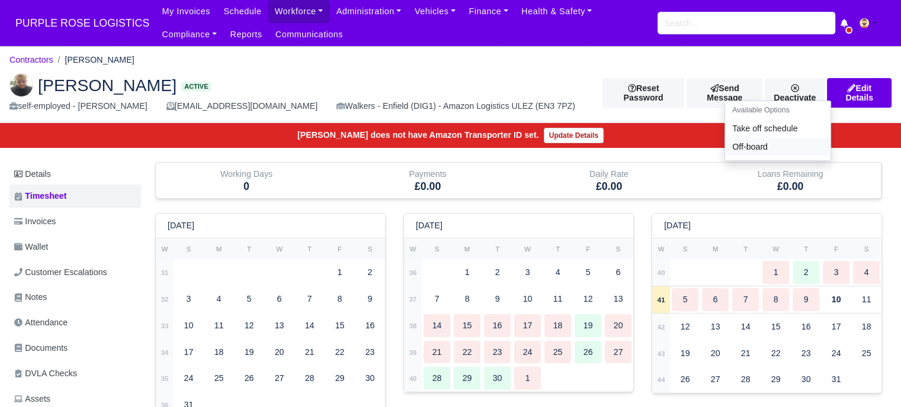
click at [737, 152] on link "Off-board" at bounding box center [777, 147] width 105 height 18
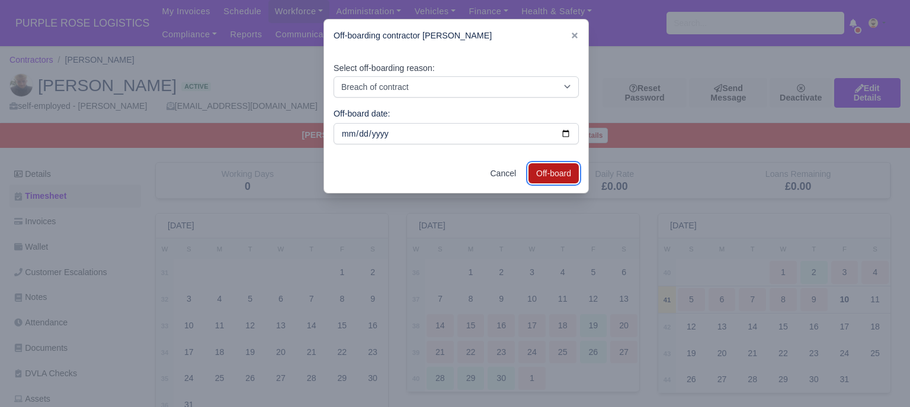
click at [542, 175] on button "Off-board" at bounding box center [553, 173] width 50 height 20
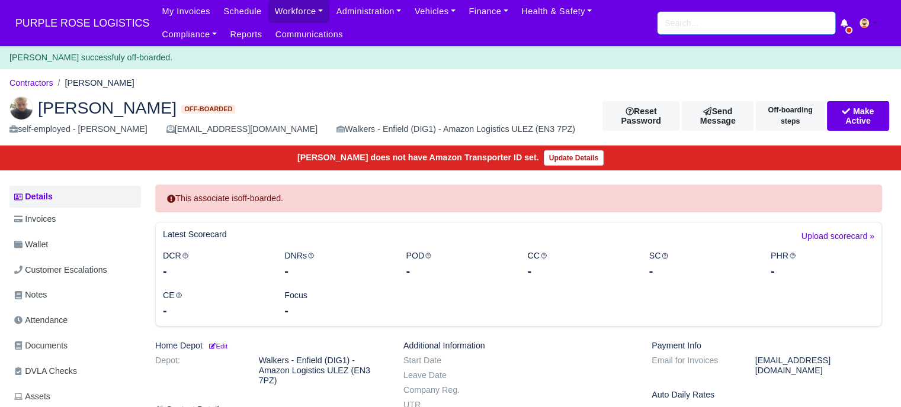
click at [713, 16] on input "search" at bounding box center [746, 23] width 178 height 23
paste input "Mr Charles Pickering"
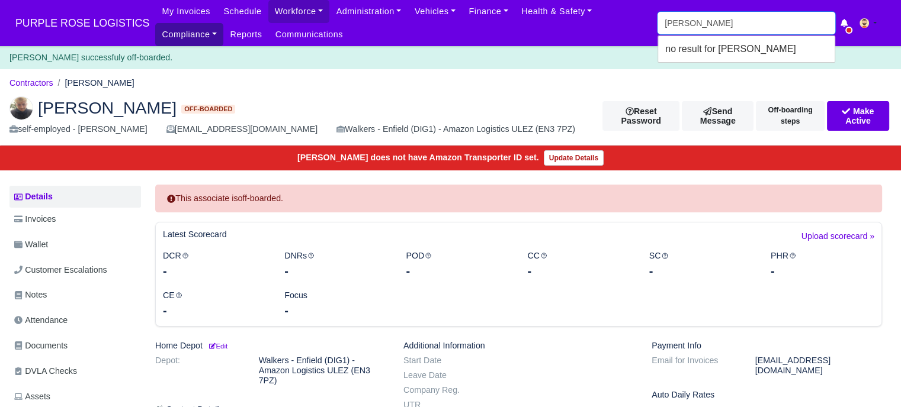
drag, startPoint x: 680, startPoint y: 23, endPoint x: 618, endPoint y: 21, distance: 61.6
click at [618, 21] on div "My Invoices Schedule Workforce Manpower Expiring Documents Leave Requests Daily…" at bounding box center [523, 23] width 736 height 46
drag, startPoint x: 735, startPoint y: 27, endPoint x: 695, endPoint y: 28, distance: 39.7
click at [695, 28] on input "charles Pickering" at bounding box center [746, 23] width 178 height 23
type input "charles"
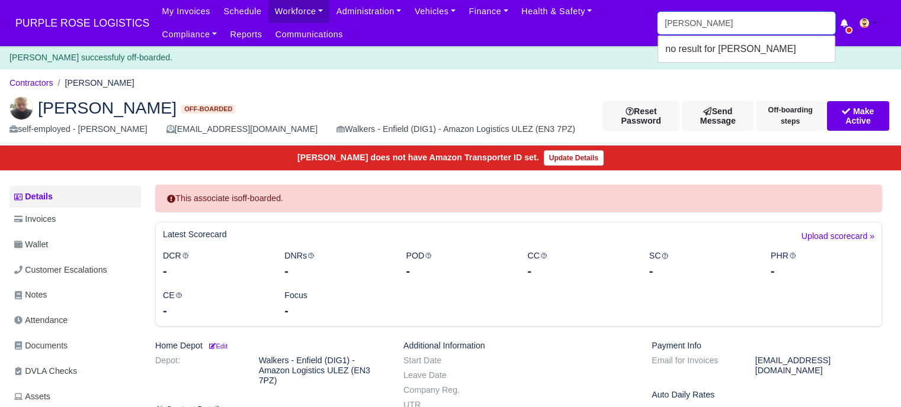
type input "charles Pickering"
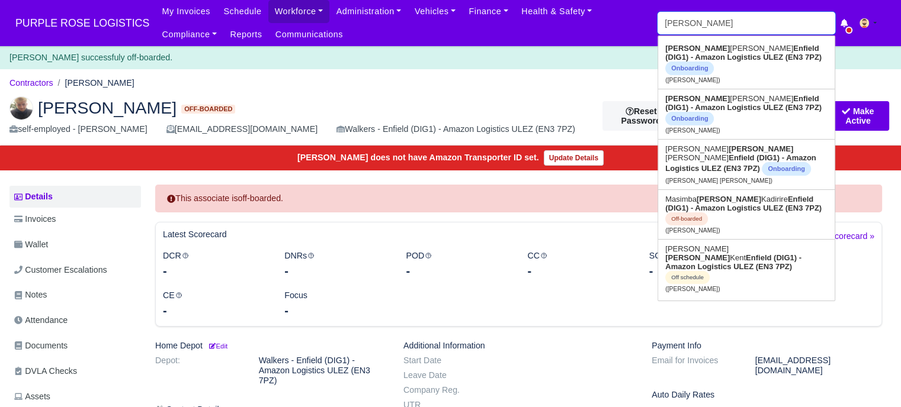
type input "charles"
type input "charles Pickering"
click at [693, 49] on link "Charles Pickering Enfield (DIG1) - Amazon Logistics ULEZ (EN3 7PZ) Onboarding (…" at bounding box center [746, 64] width 176 height 50
type input "Charles Pickering"
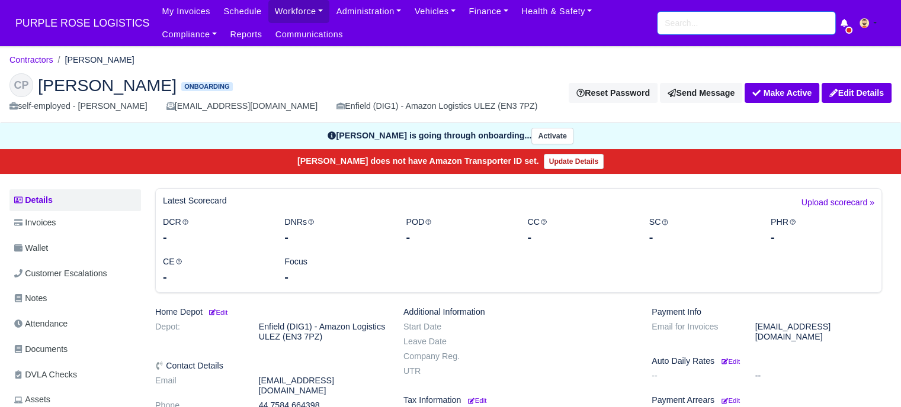
click at [734, 18] on input "search" at bounding box center [746, 23] width 178 height 23
paste input "PRINCE BAIDEN"
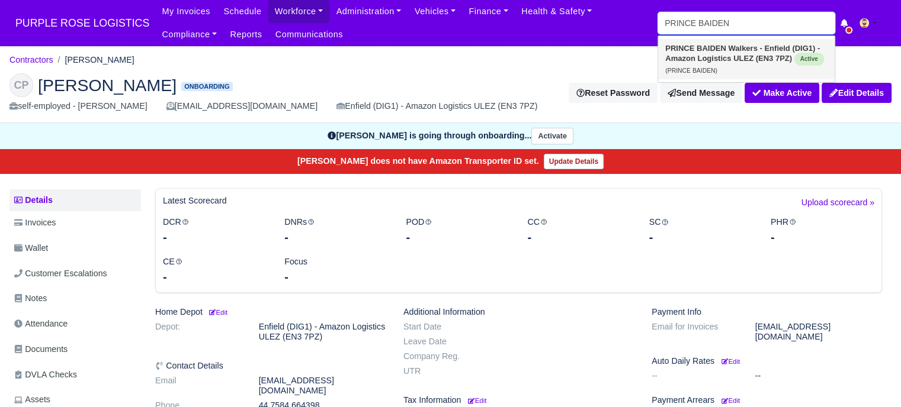
type input "PRINCE BAIDEN"
click at [744, 54] on strong "Walkers - Enfield (DIG1) - Amazon Logistics ULEZ (EN3 7PZ)" at bounding box center [742, 53] width 155 height 19
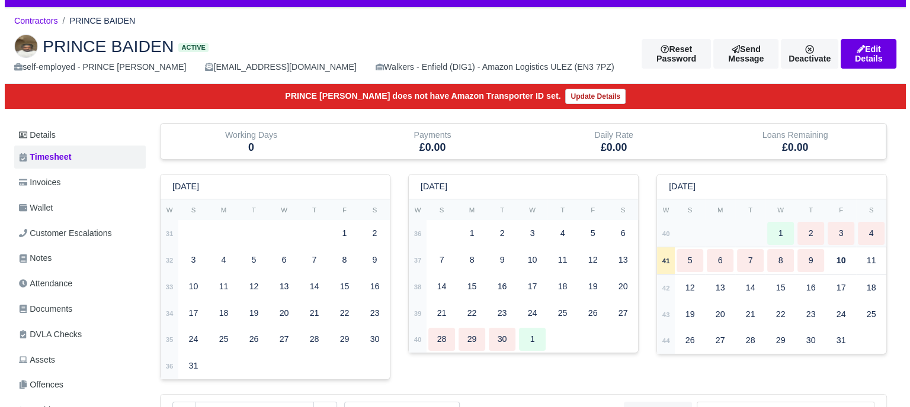
scroll to position [59, 0]
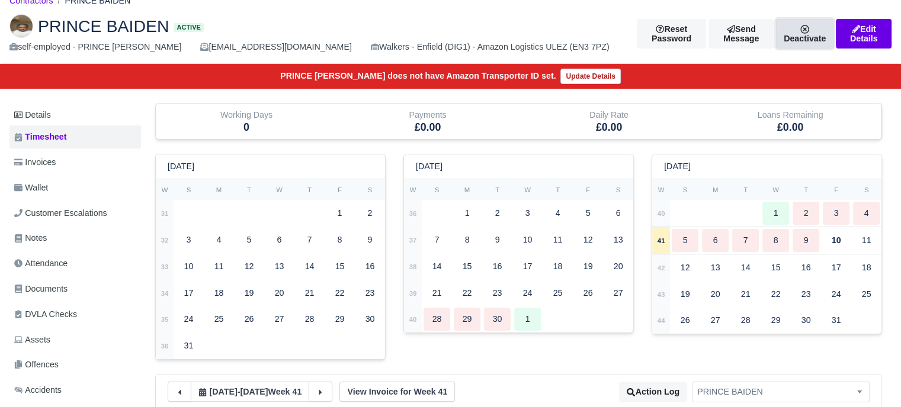
click at [802, 36] on link "Deactivate" at bounding box center [804, 34] width 57 height 30
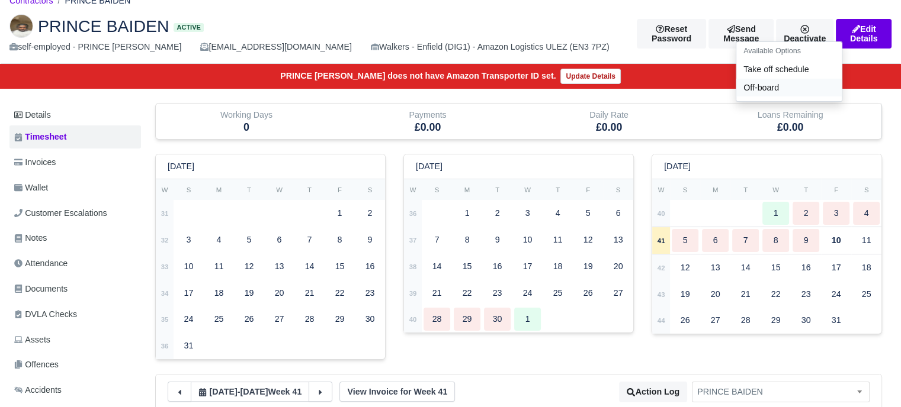
click at [749, 90] on link "Off-board" at bounding box center [788, 88] width 105 height 18
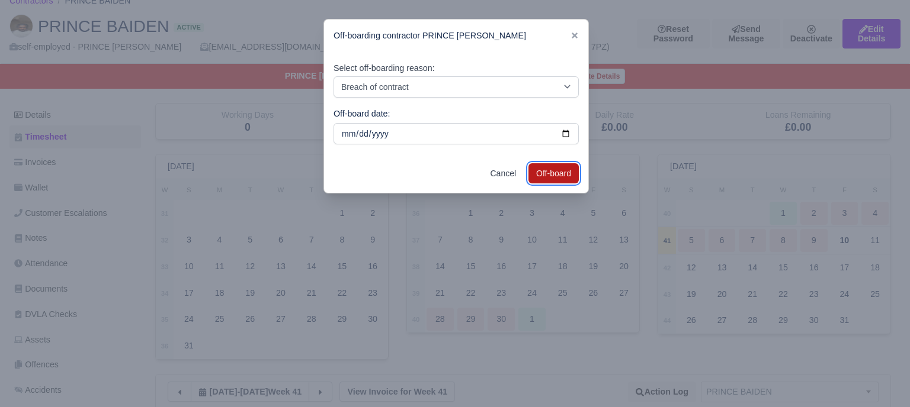
click at [560, 176] on button "Off-board" at bounding box center [553, 173] width 50 height 20
